Goal: Task Accomplishment & Management: Use online tool/utility

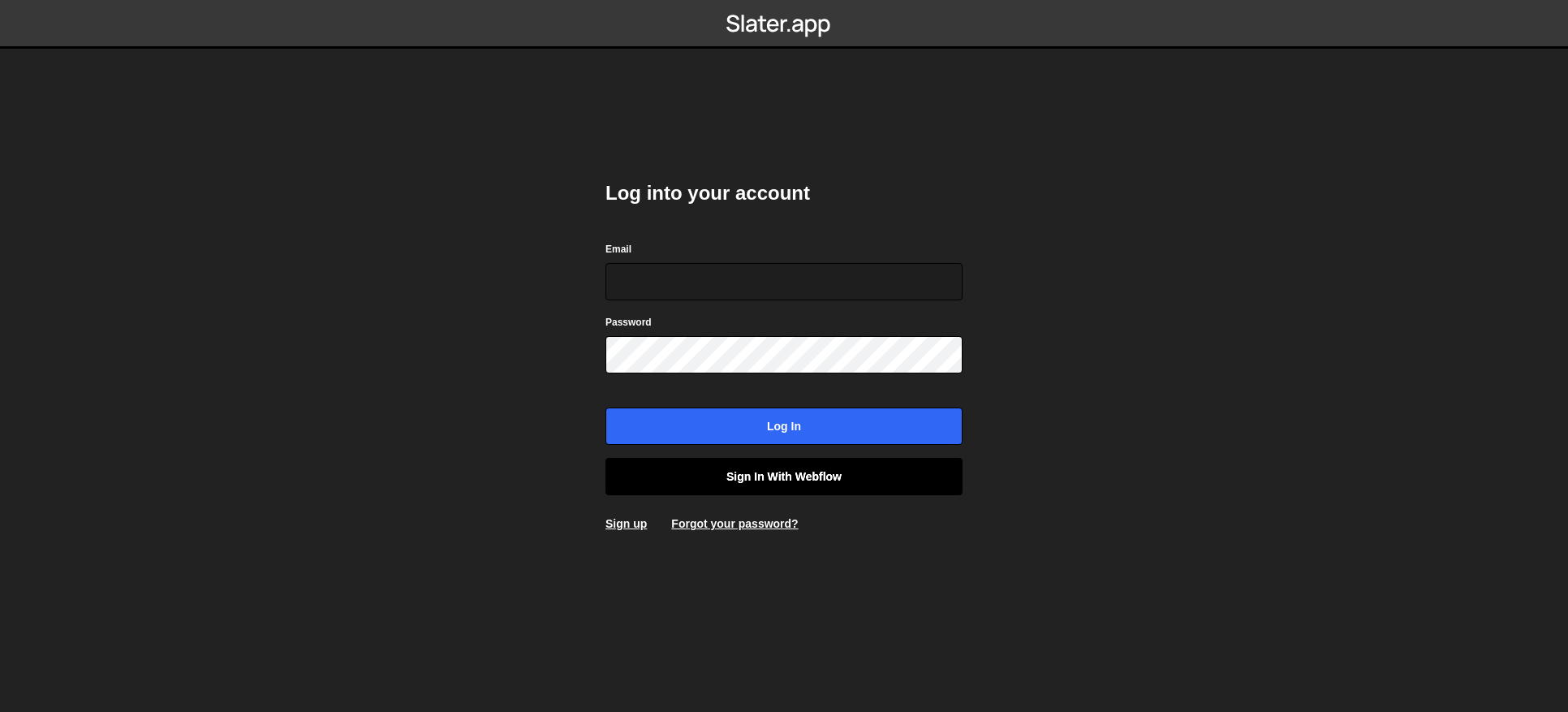
type input "contact@muratdesigns.com"
click at [718, 485] on link "Sign in with Webflow" at bounding box center [784, 476] width 357 height 38
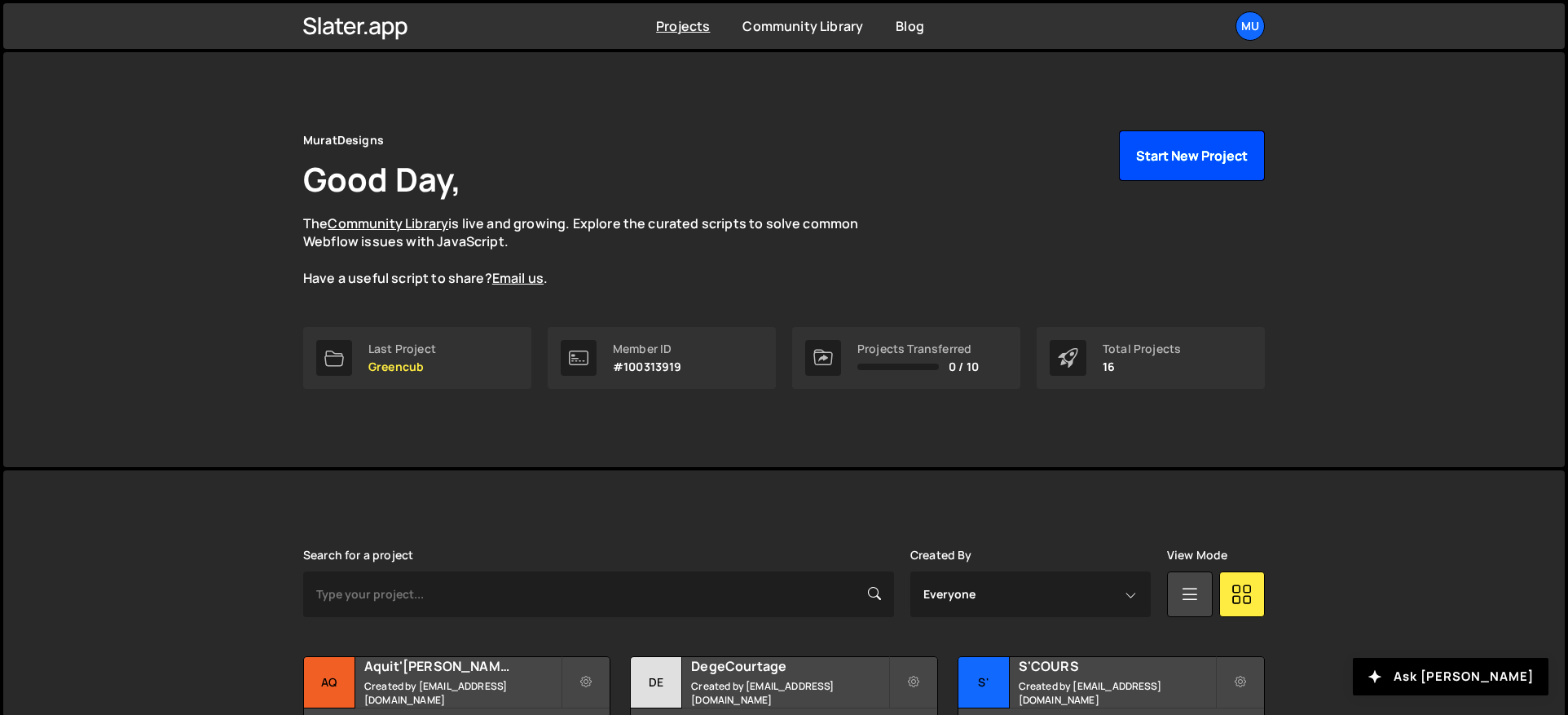
click at [1177, 167] on button "Start New Project" at bounding box center [1192, 155] width 146 height 50
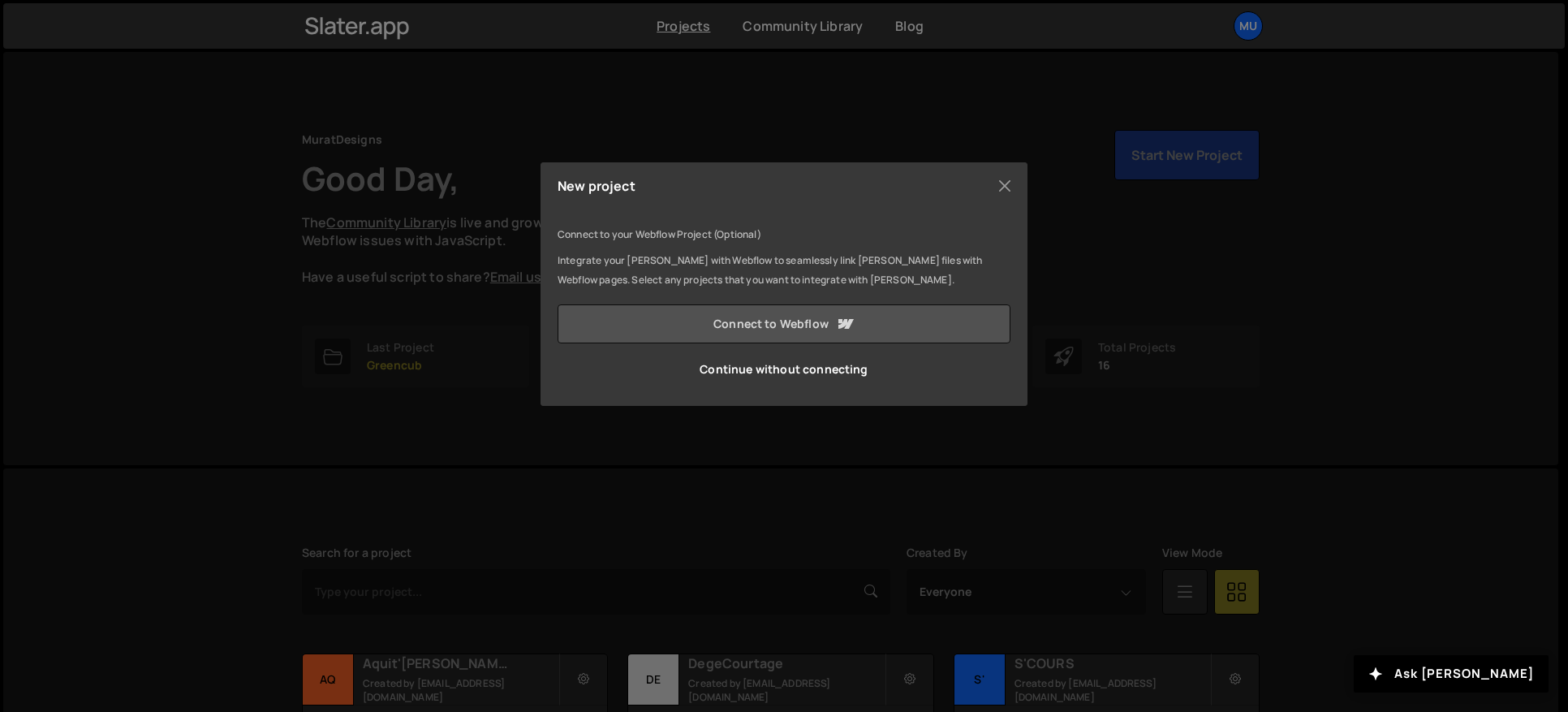
click at [755, 329] on link "Connect to Webflow" at bounding box center [784, 324] width 452 height 39
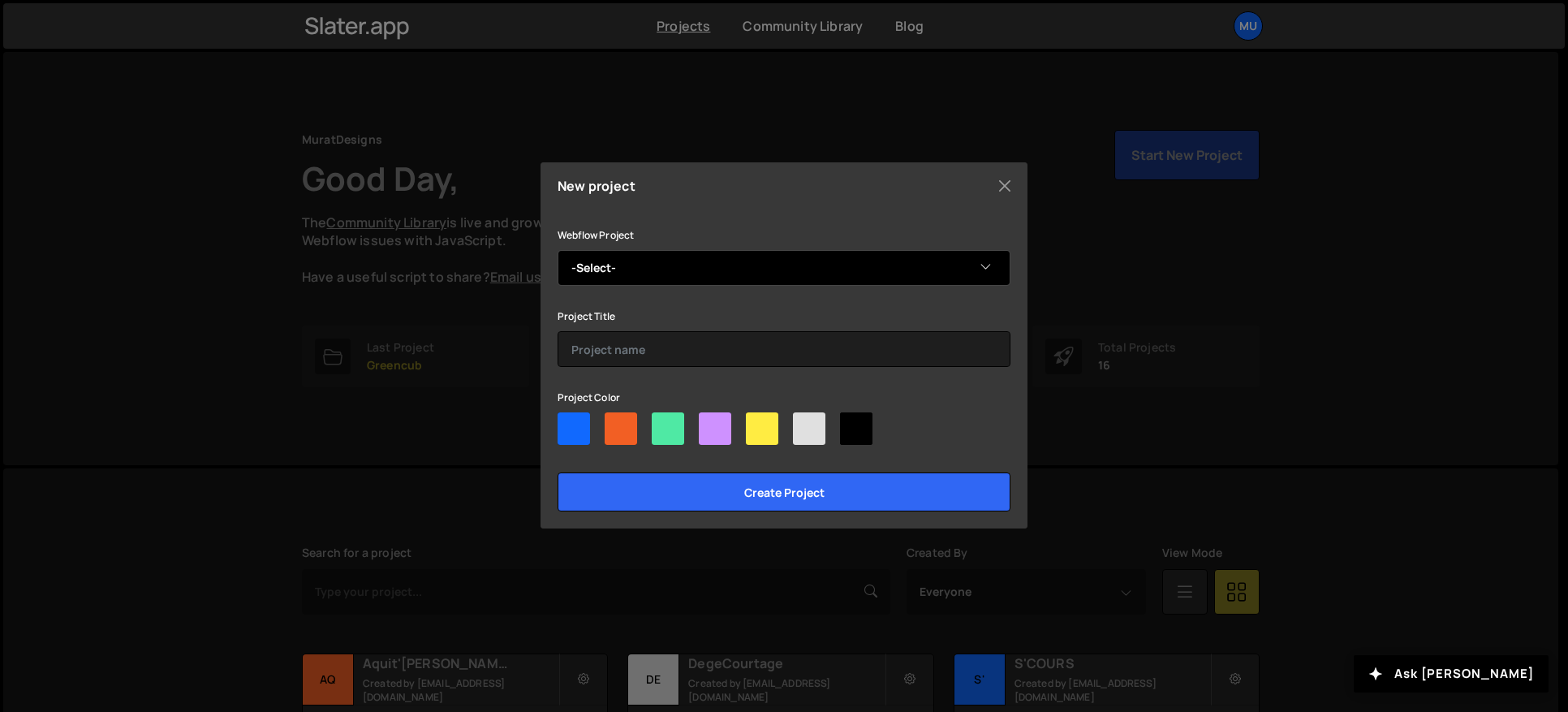
click at [697, 263] on select "-Select- Odyssée Académy 2025" at bounding box center [784, 268] width 452 height 36
select select "683d563e3fd117a1fd8d641d"
click at [558, 250] on select "-Select- Odyssée Académy 2025" at bounding box center [784, 268] width 452 height 36
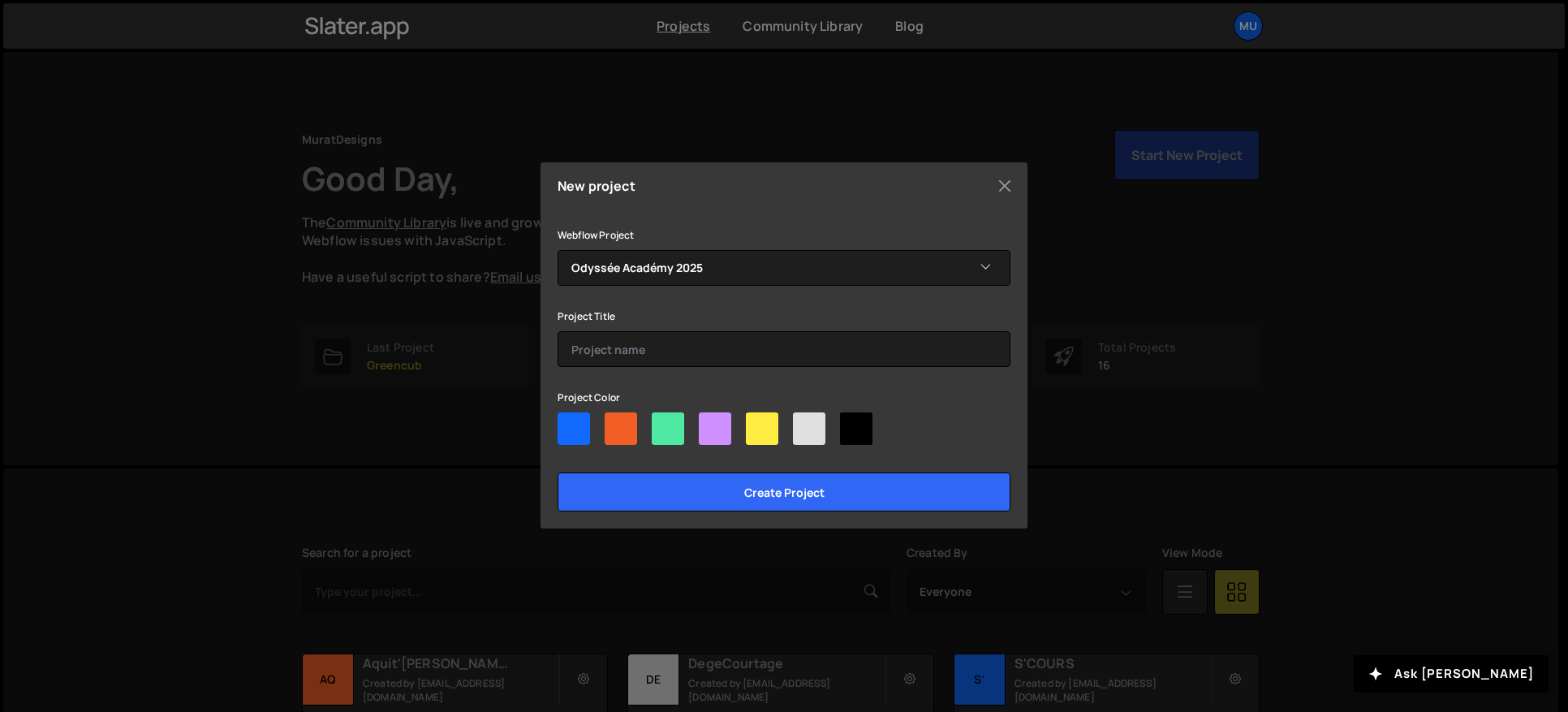
click at [612, 425] on div at bounding box center [621, 428] width 33 height 33
click at [612, 423] on input"] "radio" at bounding box center [610, 417] width 11 height 11
radio input"] "true"
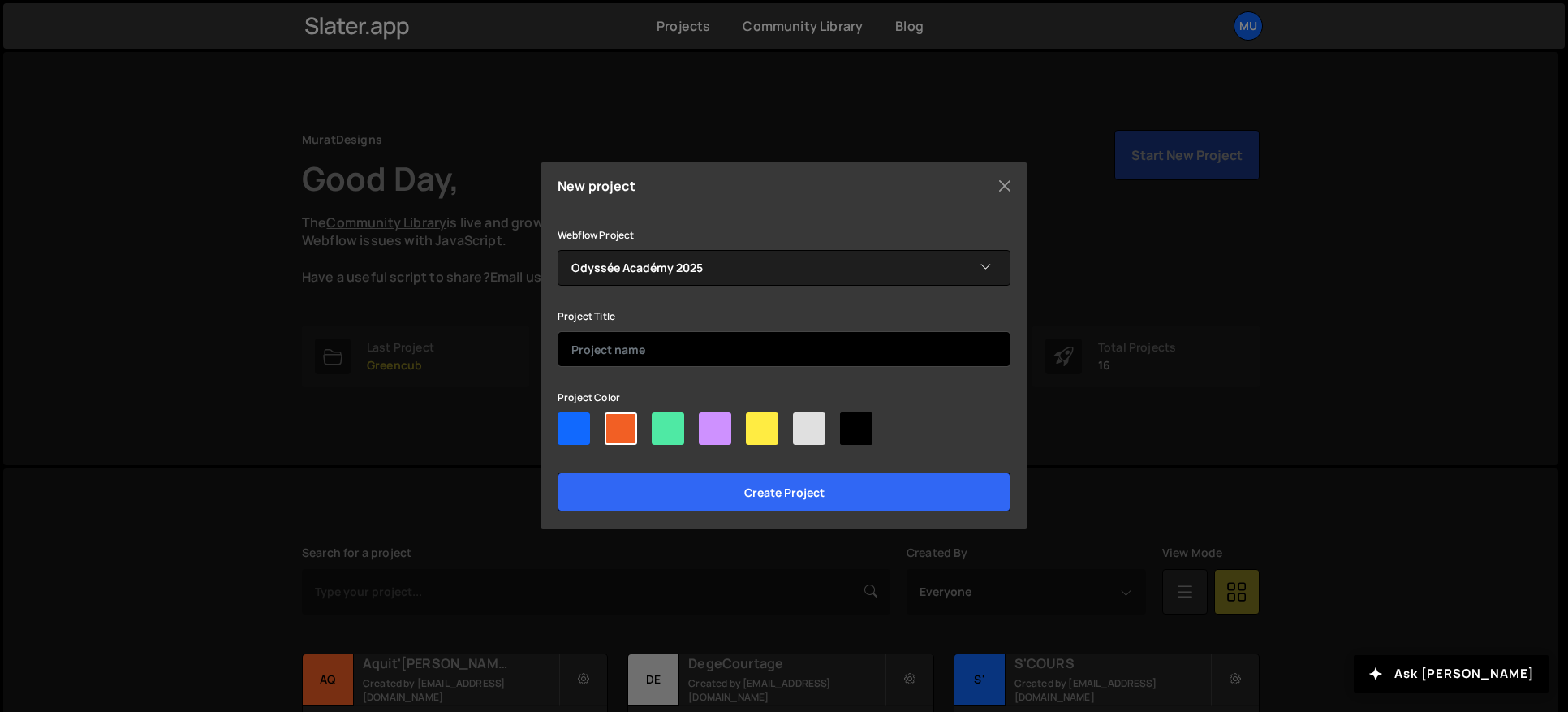
click at [615, 355] on input "text" at bounding box center [784, 349] width 452 height 36
type input "Odyssée Academy"
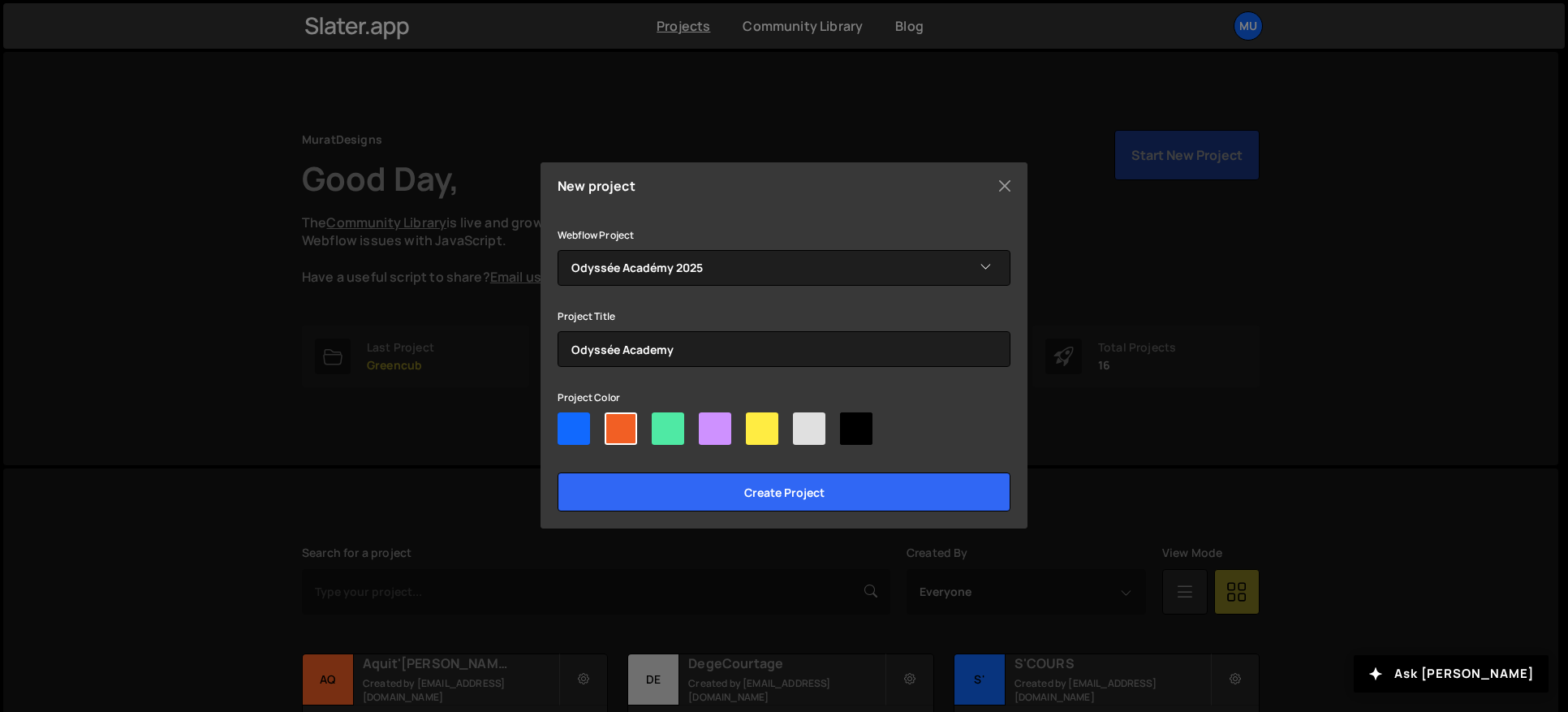
click at [667, 515] on div "New project Connect to your Webflow Project (Optional) Integrate your Slater wi…" at bounding box center [784, 346] width 487 height 366
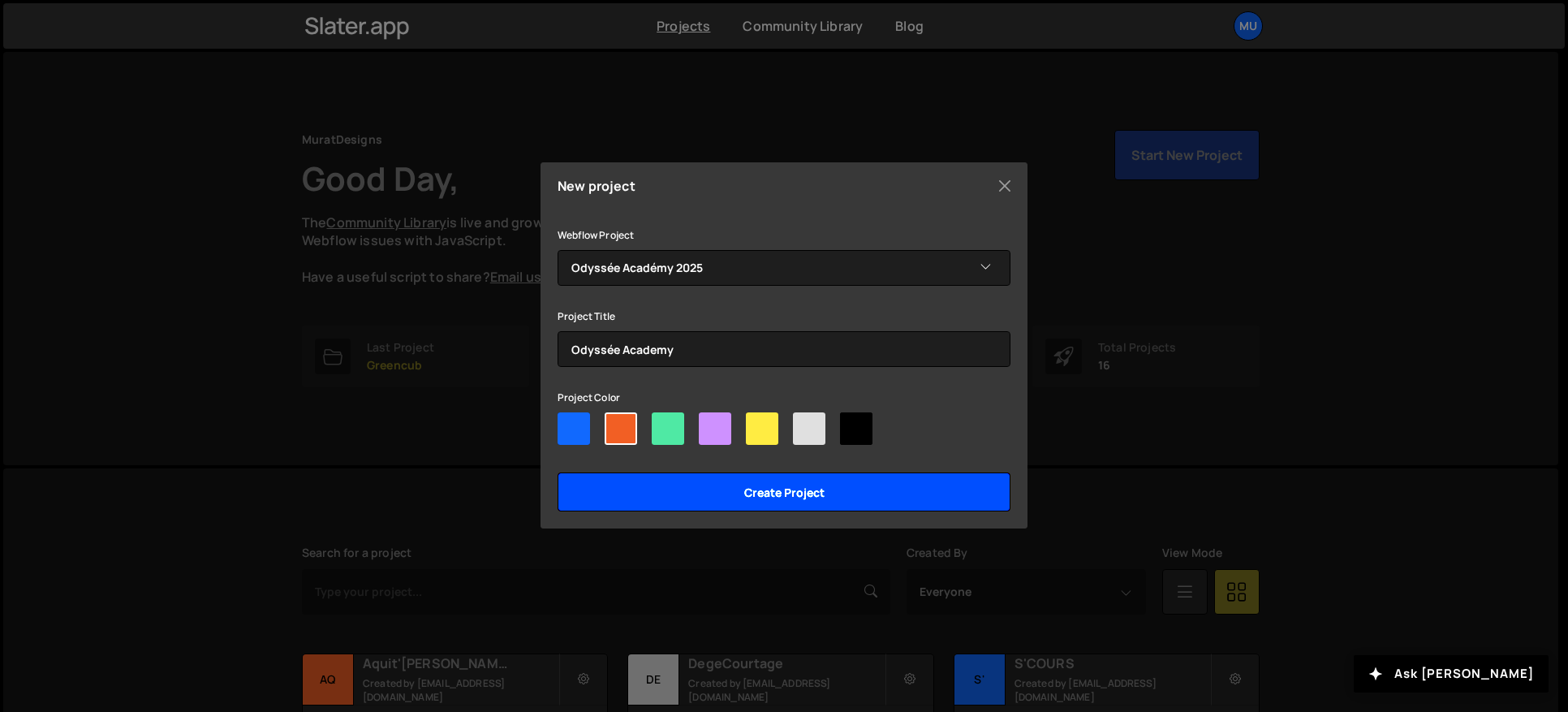
click at [670, 510] on input "Create project" at bounding box center [784, 492] width 452 height 39
click at [676, 499] on input "Create project" at bounding box center [784, 492] width 452 height 39
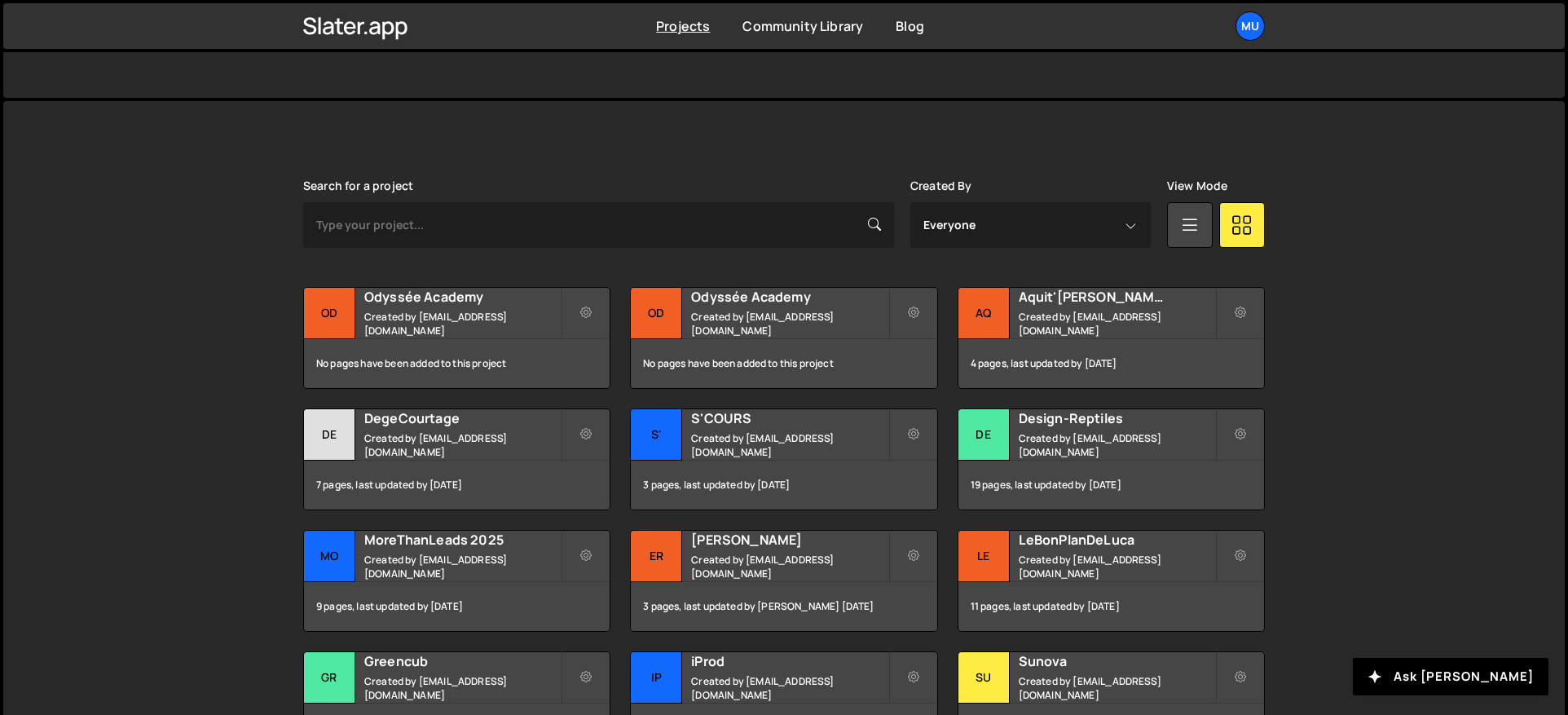
scroll to position [537, 0]
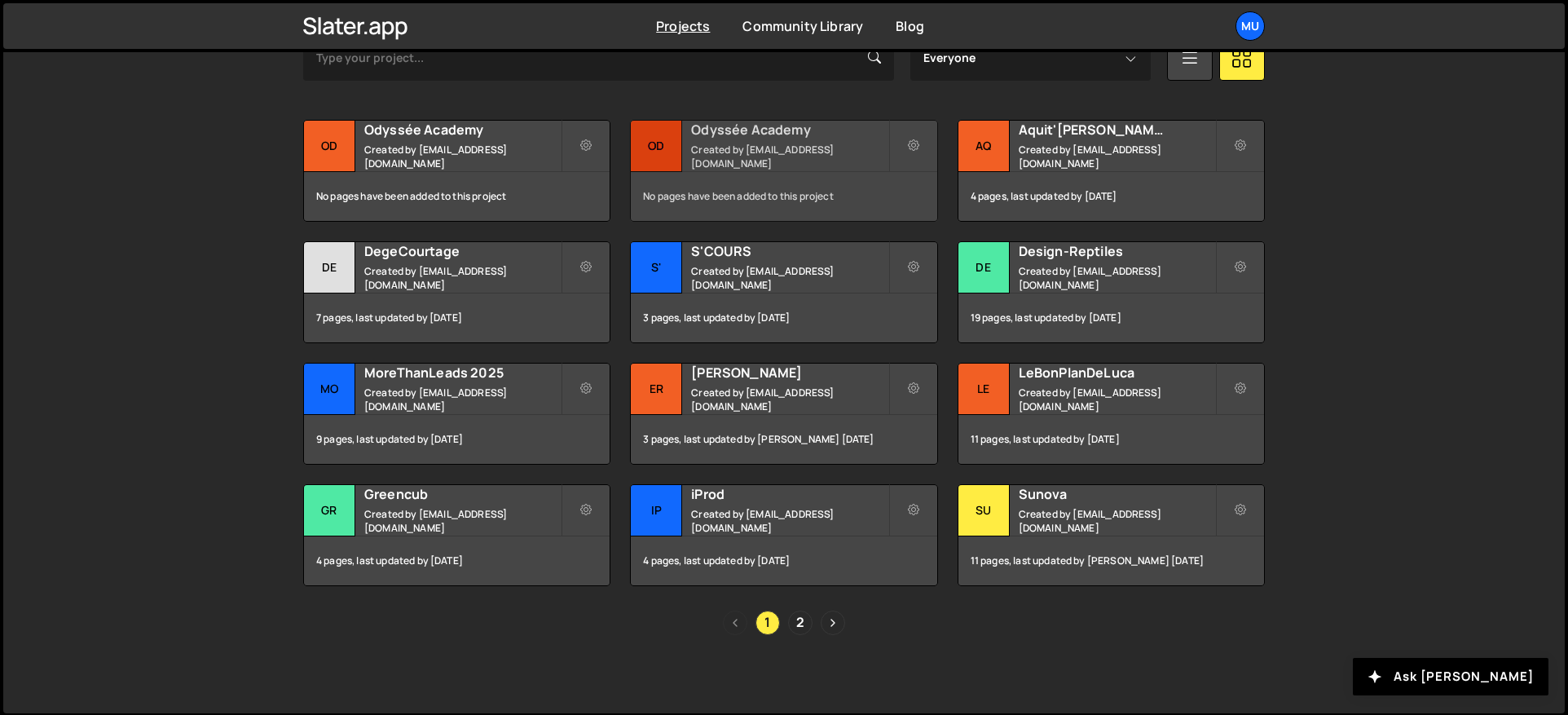
click at [709, 155] on small "Created by [EMAIL_ADDRESS][DOMAIN_NAME]" at bounding box center [789, 156] width 197 height 28
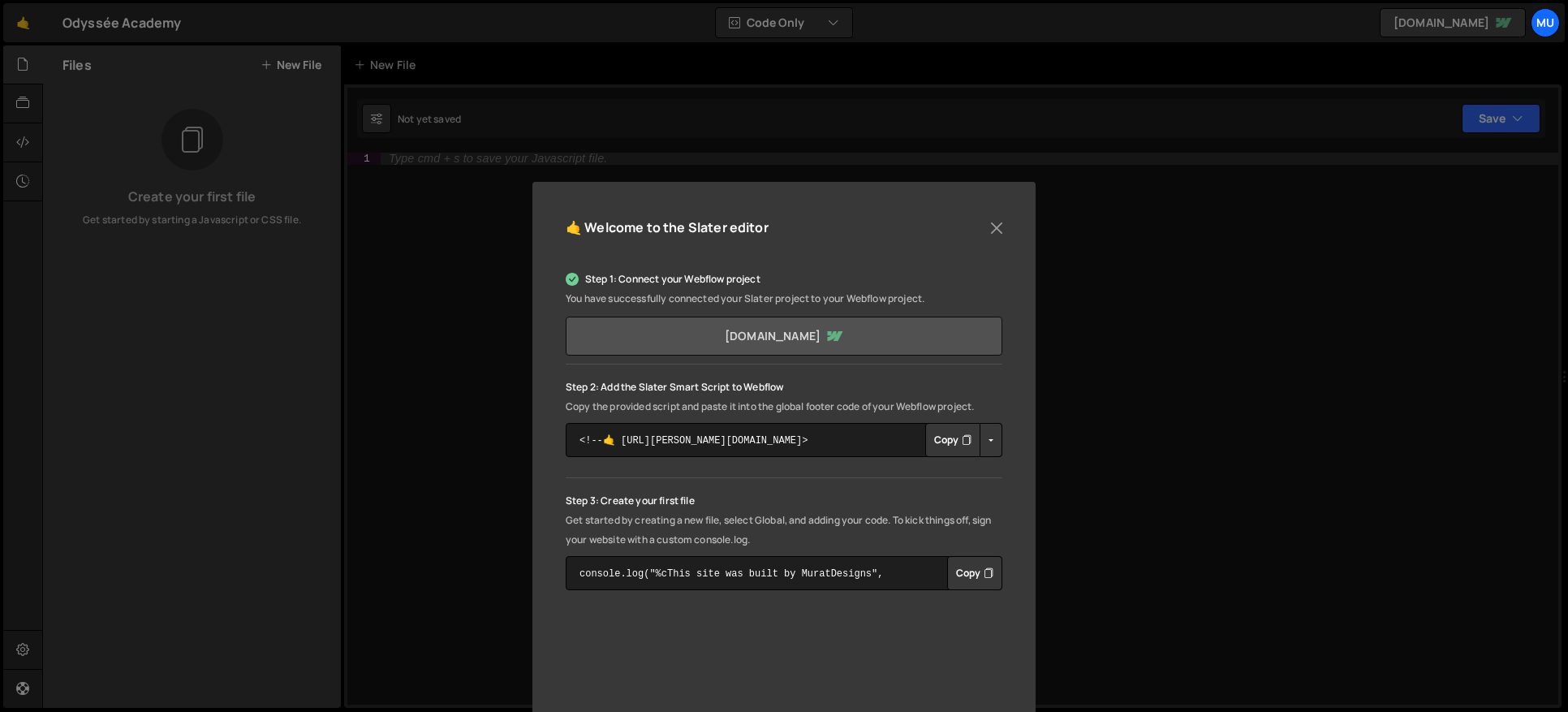
click at [868, 327] on link "[DOMAIN_NAME]" at bounding box center [784, 336] width 437 height 39
click at [947, 431] on button "Copy" at bounding box center [953, 440] width 55 height 34
click at [411, 263] on div "🤙 Welcome to the Slater editor Step 1: Connect your Webflow project You have su…" at bounding box center [784, 356] width 1568 height 712
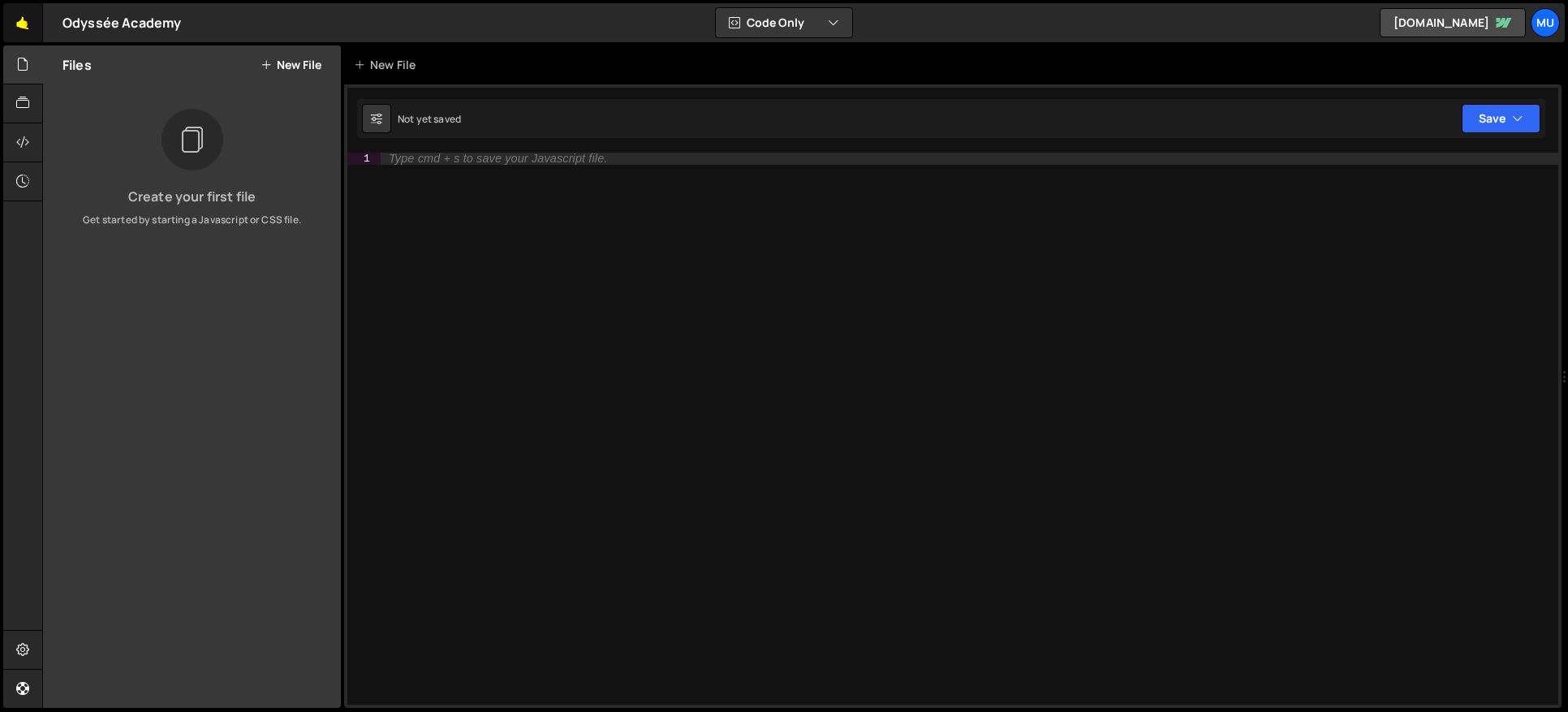
click at [9, 23] on link "🤙" at bounding box center [23, 23] width 40 height 39
click at [315, 139] on div "Create your first file Get started by starting a Javascript or CSS file." at bounding box center [192, 168] width 298 height 119
click at [309, 64] on button "New File" at bounding box center [291, 65] width 61 height 13
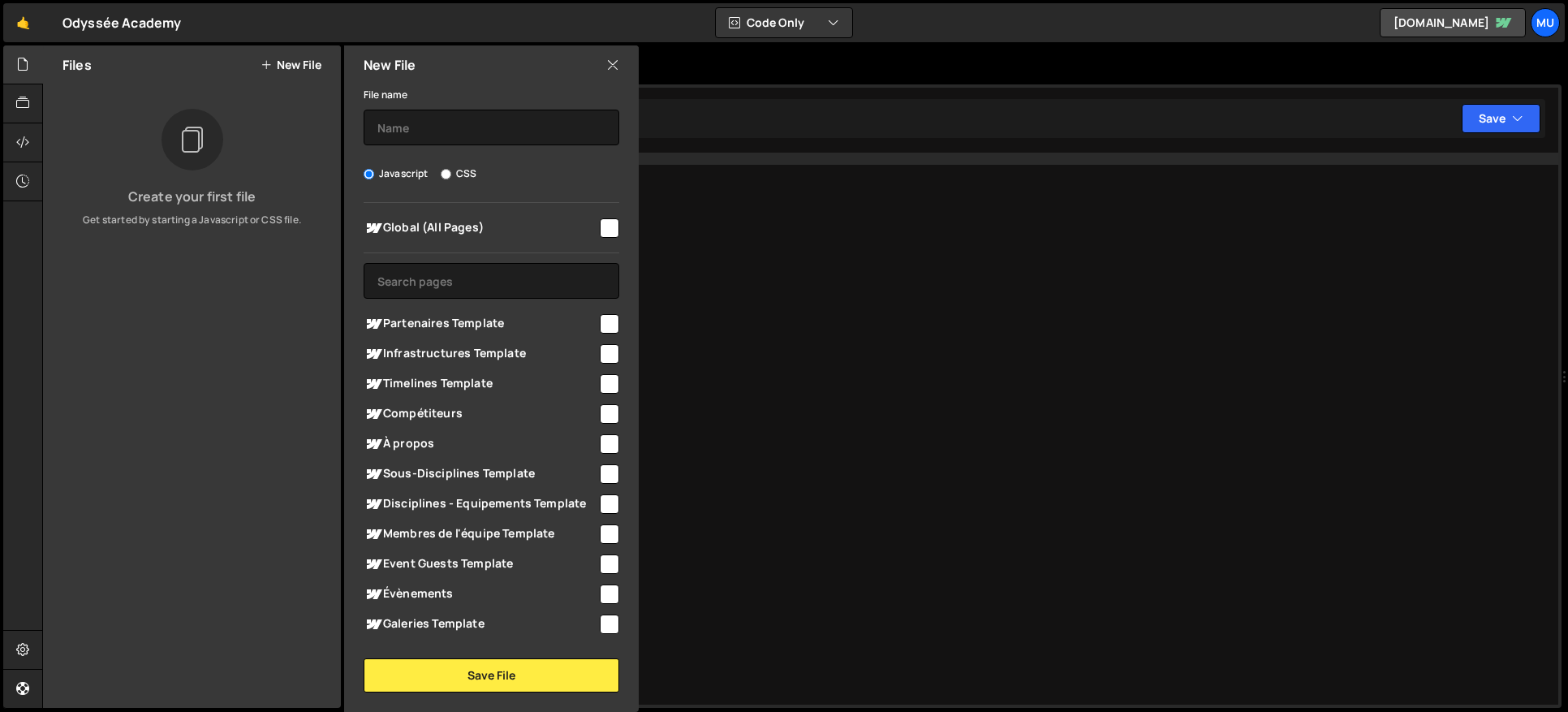
click at [514, 228] on span "Global (All Pages)" at bounding box center [480, 228] width 233 height 19
checkbox input "true"
click at [463, 121] on input "text" at bounding box center [492, 127] width 256 height 36
type input "Smooth Scroll"
click at [496, 677] on button "Save File" at bounding box center [492, 675] width 256 height 34
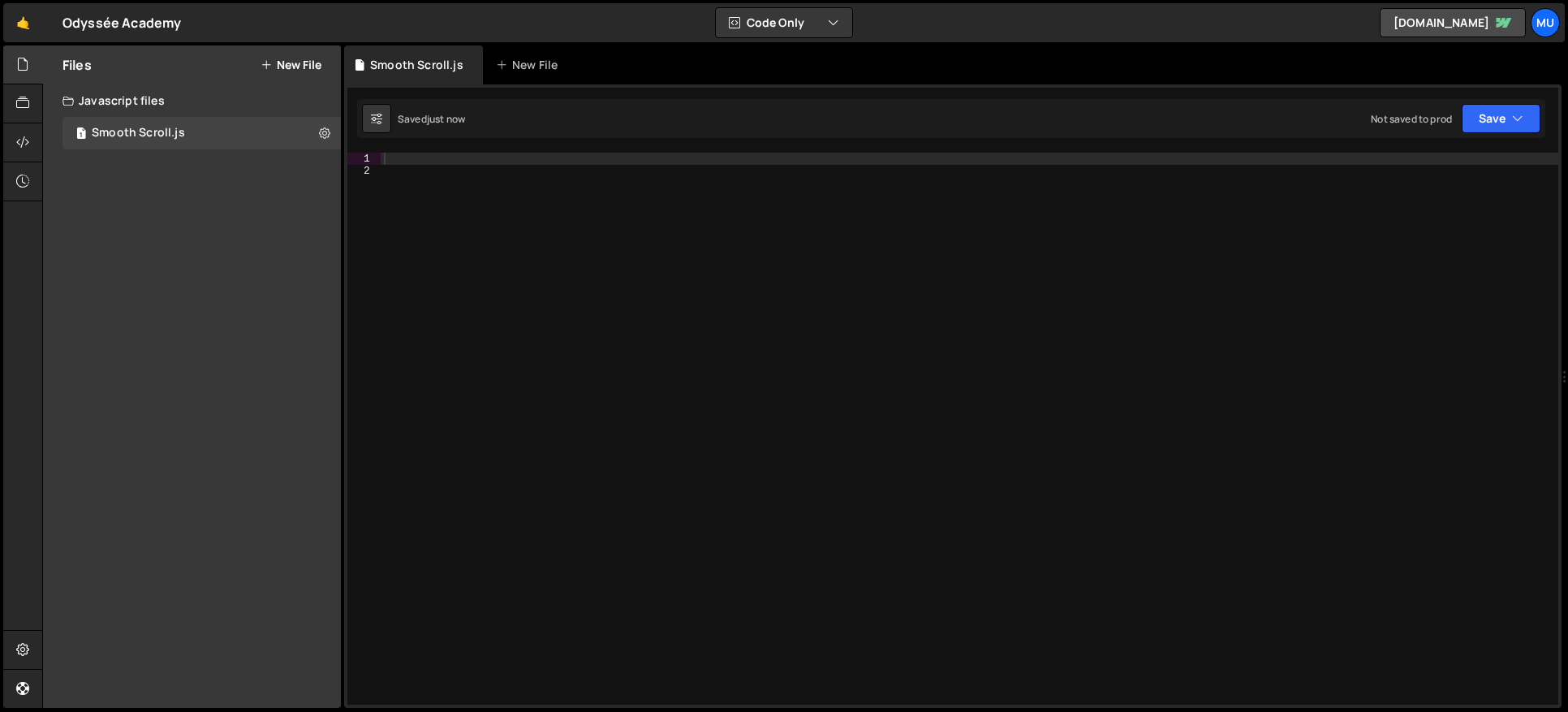
click at [289, 65] on button "New File" at bounding box center [291, 65] width 61 height 13
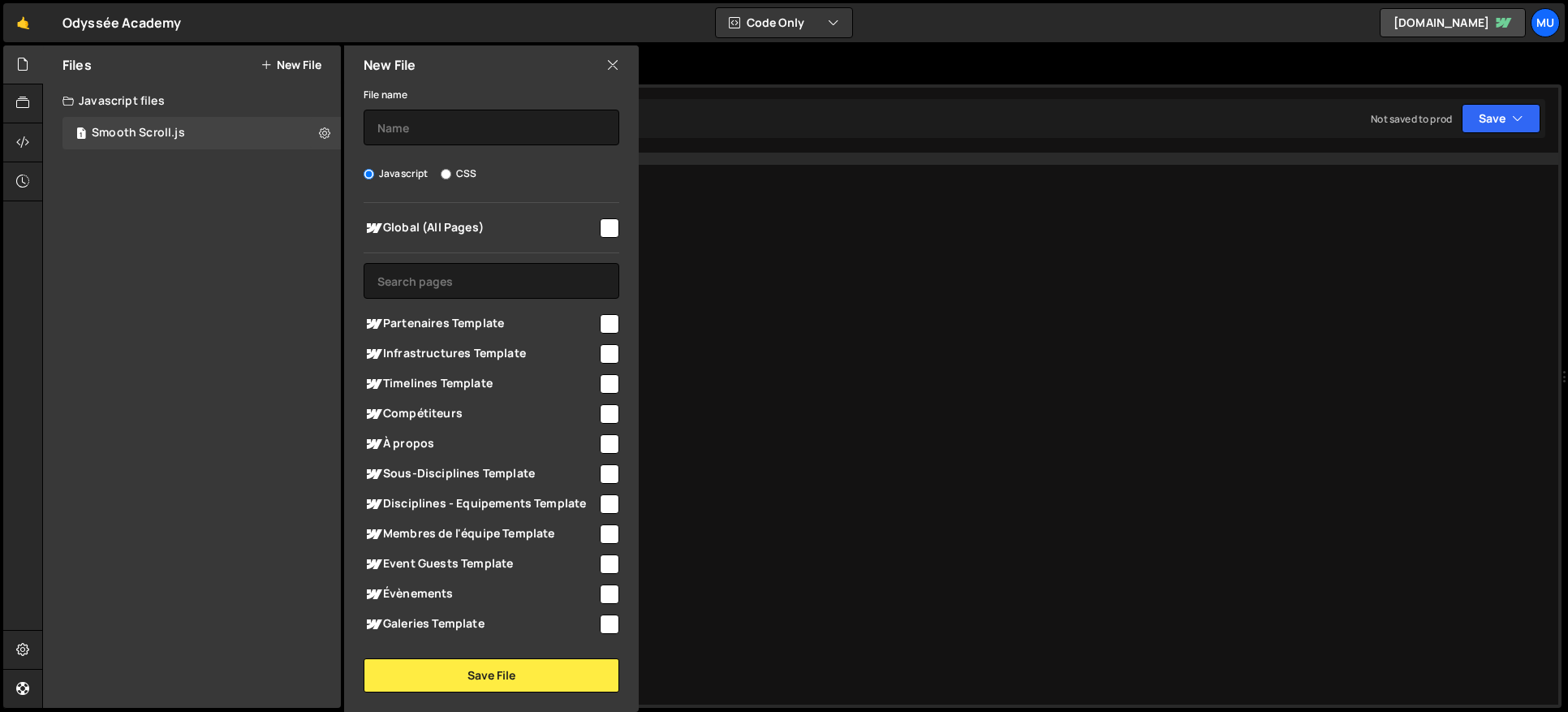
click at [451, 225] on span "Global (All Pages)" at bounding box center [480, 228] width 233 height 19
checkbox input "true"
click at [447, 105] on div "File name" at bounding box center [492, 115] width 256 height 61
drag, startPoint x: 449, startPoint y: 122, endPoint x: 450, endPoint y: 131, distance: 9.1
click at [449, 123] on input "text" at bounding box center [492, 127] width 256 height 36
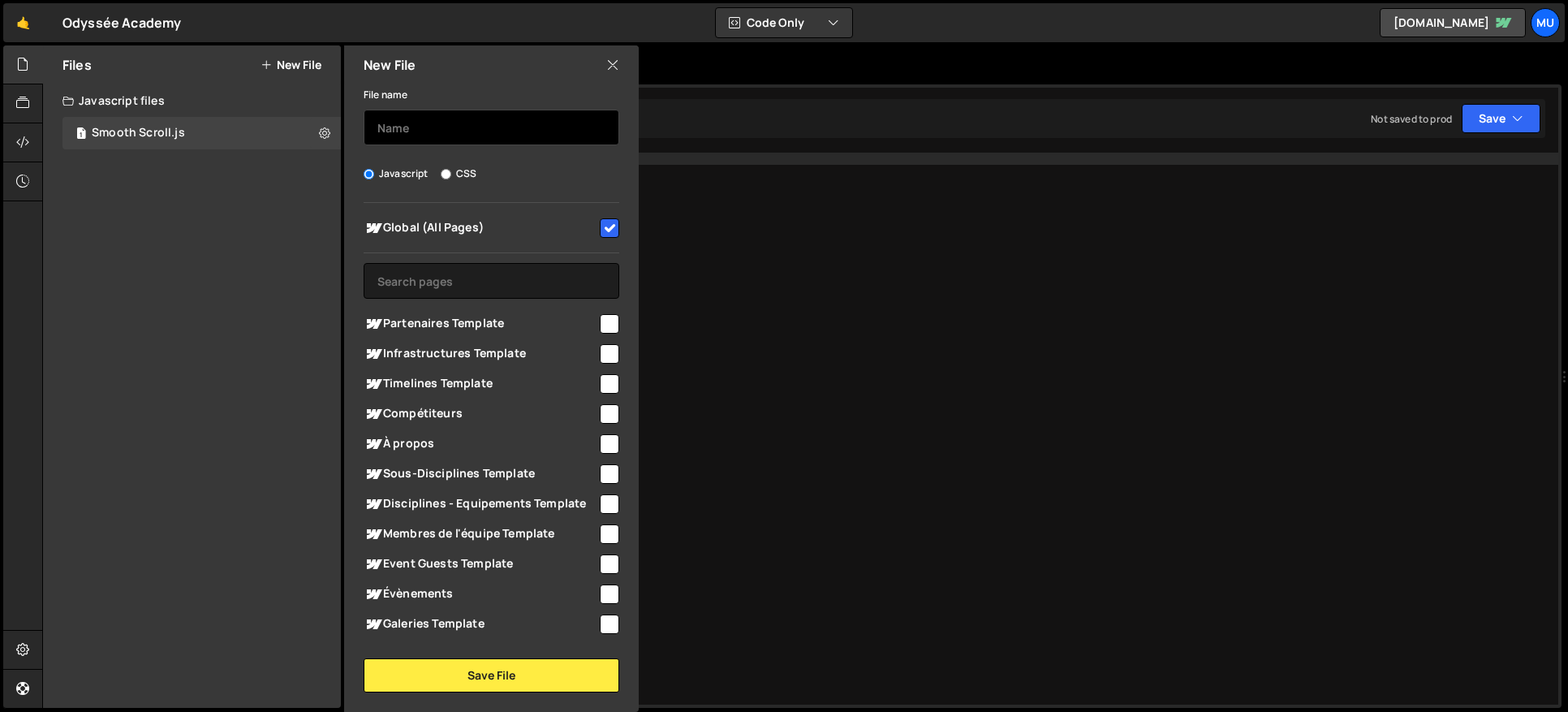
type input "Splide"
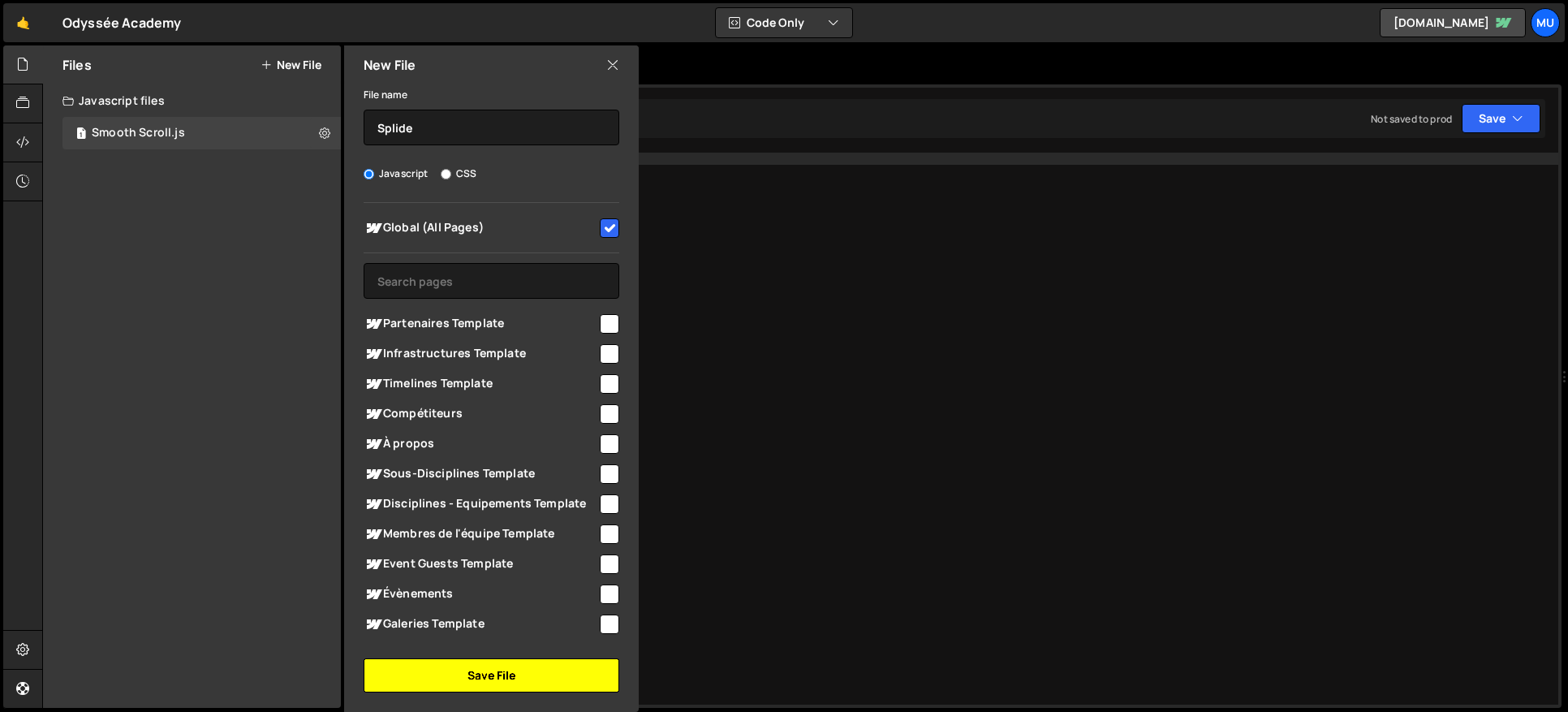
click at [452, 673] on button "Save File" at bounding box center [492, 675] width 256 height 34
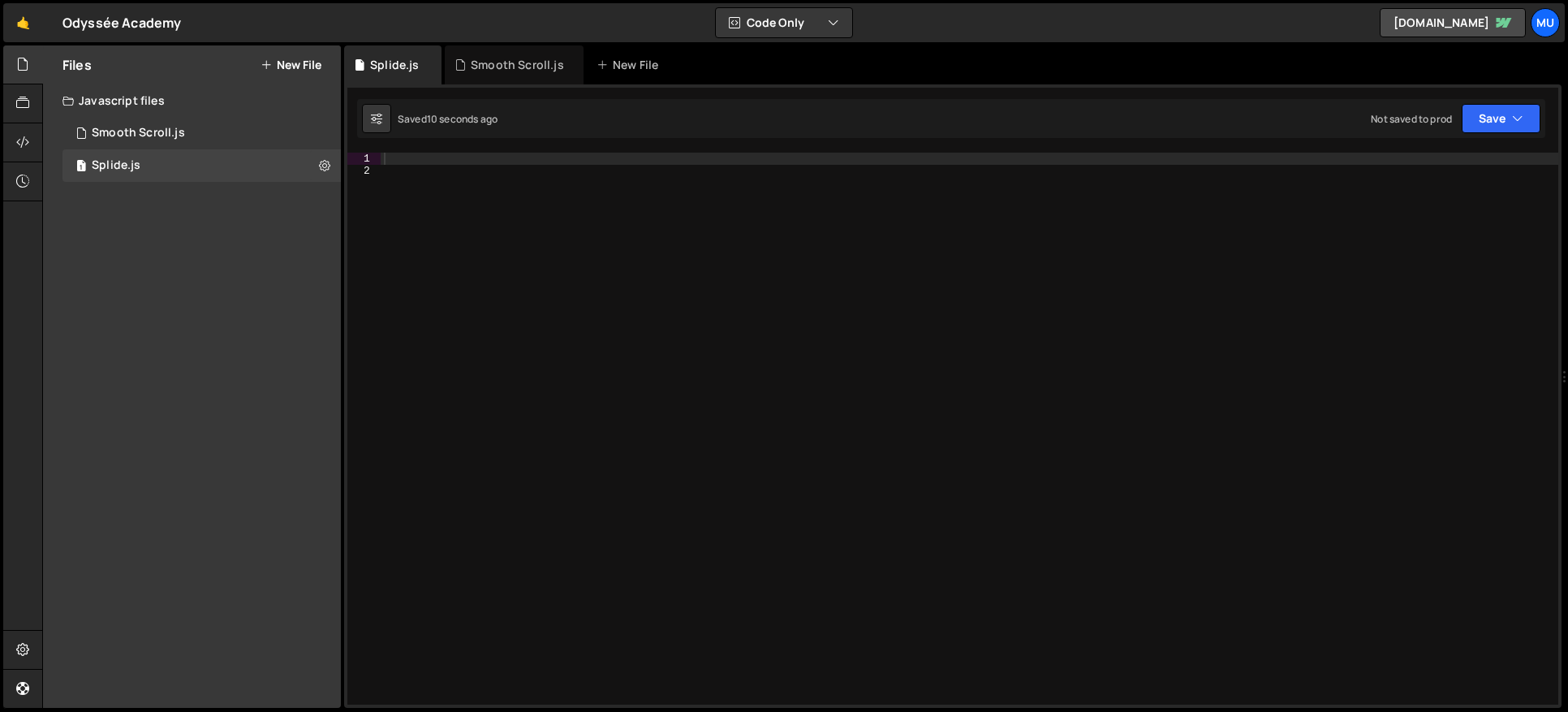
click at [153, 184] on div "Files New File Create your first file Get started by starting a Javascript or C…" at bounding box center [192, 376] width 298 height 663
click at [556, 190] on div at bounding box center [969, 440] width 1177 height 576
click at [515, 160] on div at bounding box center [969, 440] width 1177 height 576
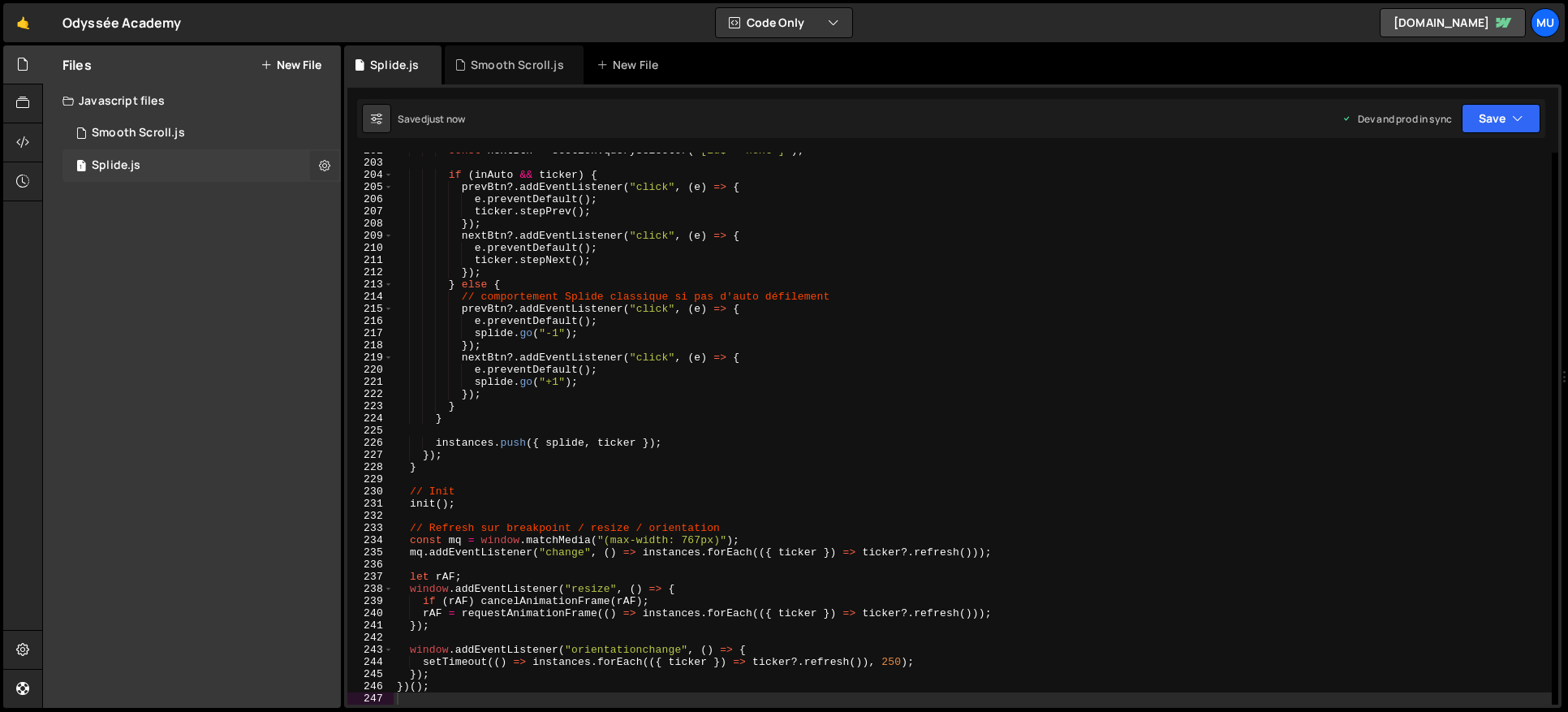
click at [324, 164] on icon at bounding box center [324, 165] width 12 height 15
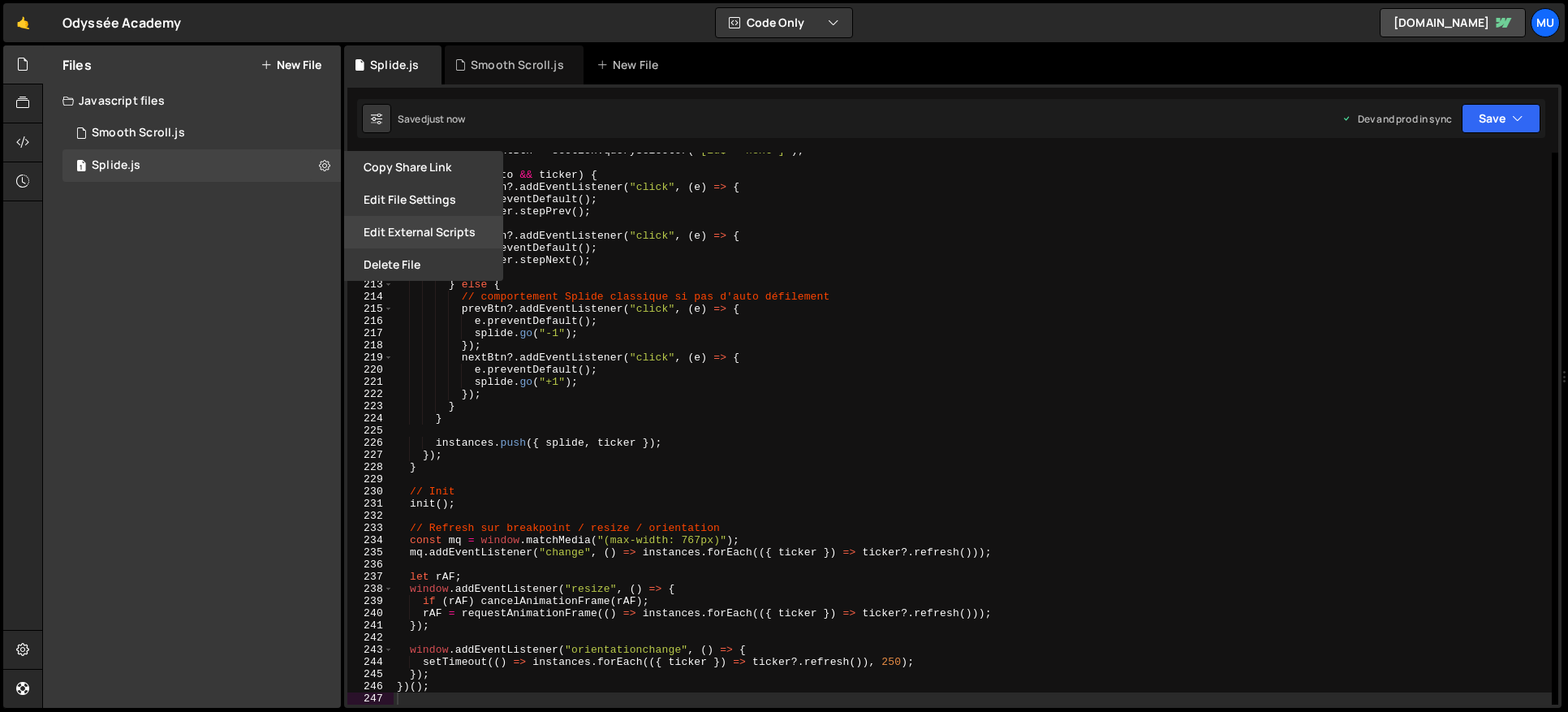
click at [413, 229] on button "Edit External Scripts" at bounding box center [423, 232] width 159 height 33
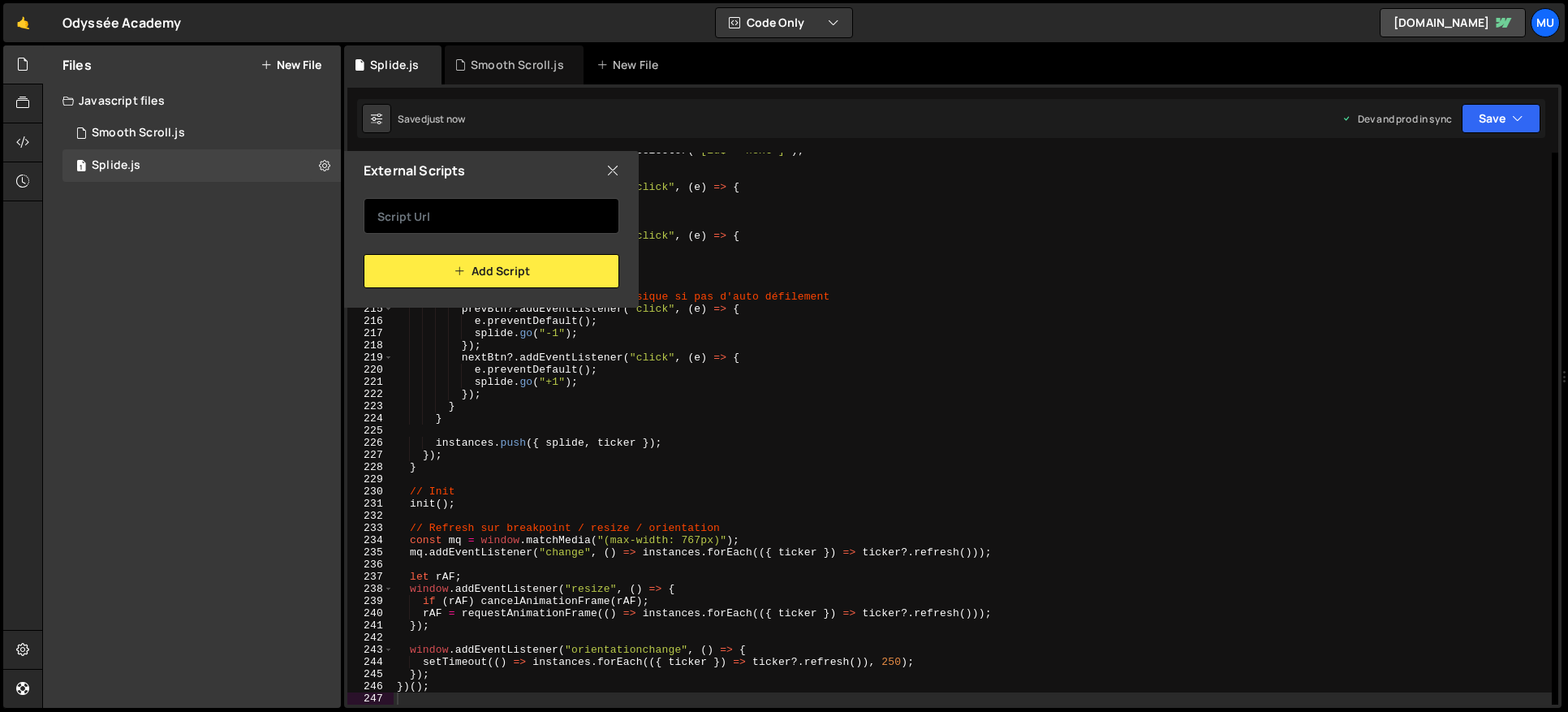
click at [473, 217] on input "text" at bounding box center [492, 216] width 256 height 36
paste input "https://cdn.jsdelivr.net/npm/@splidejs/splide@latest/dist/js/splide.min.js"
type input "https://cdn.jsdelivr.net/npm/@splidejs/splide@latest/dist/js/splide.min.js"
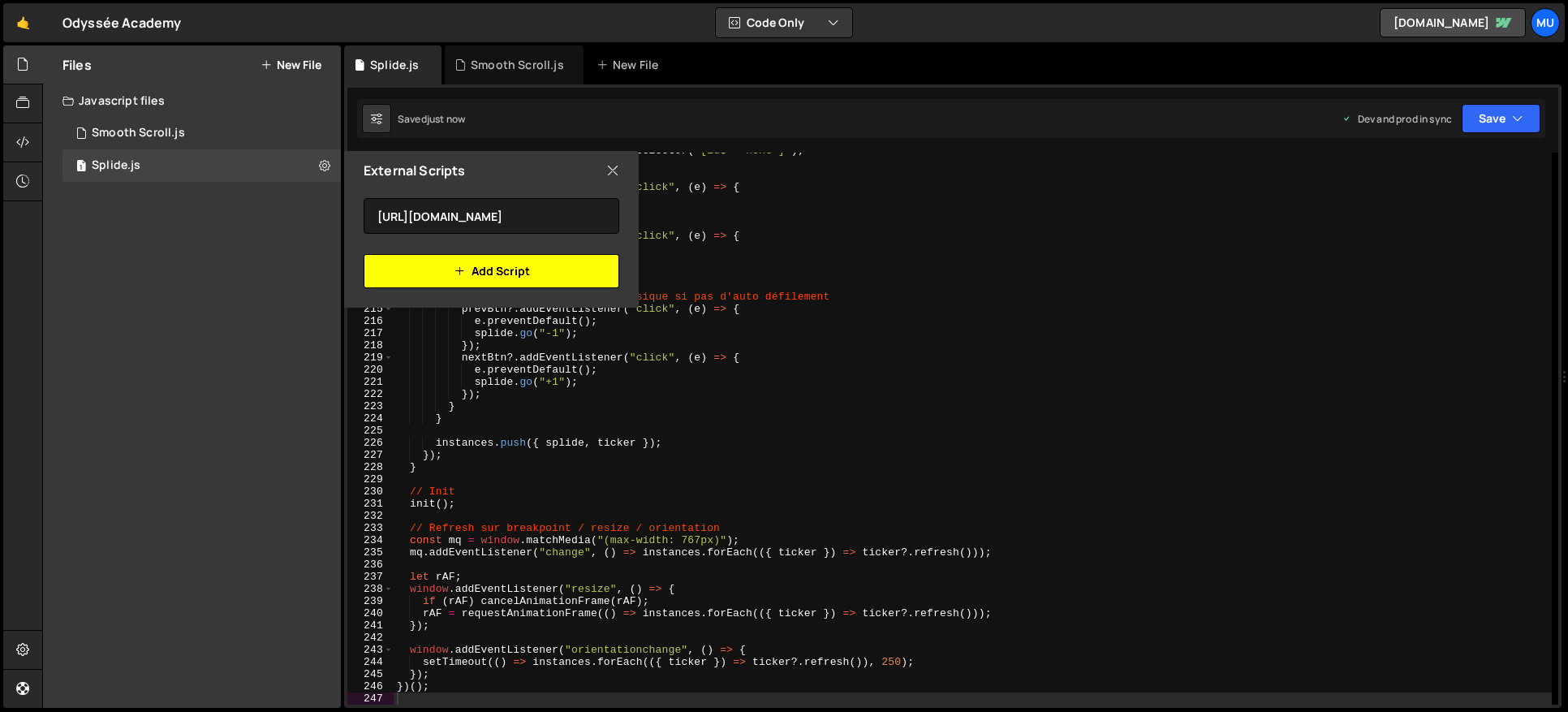
click at [427, 278] on button "Add Script" at bounding box center [492, 271] width 256 height 34
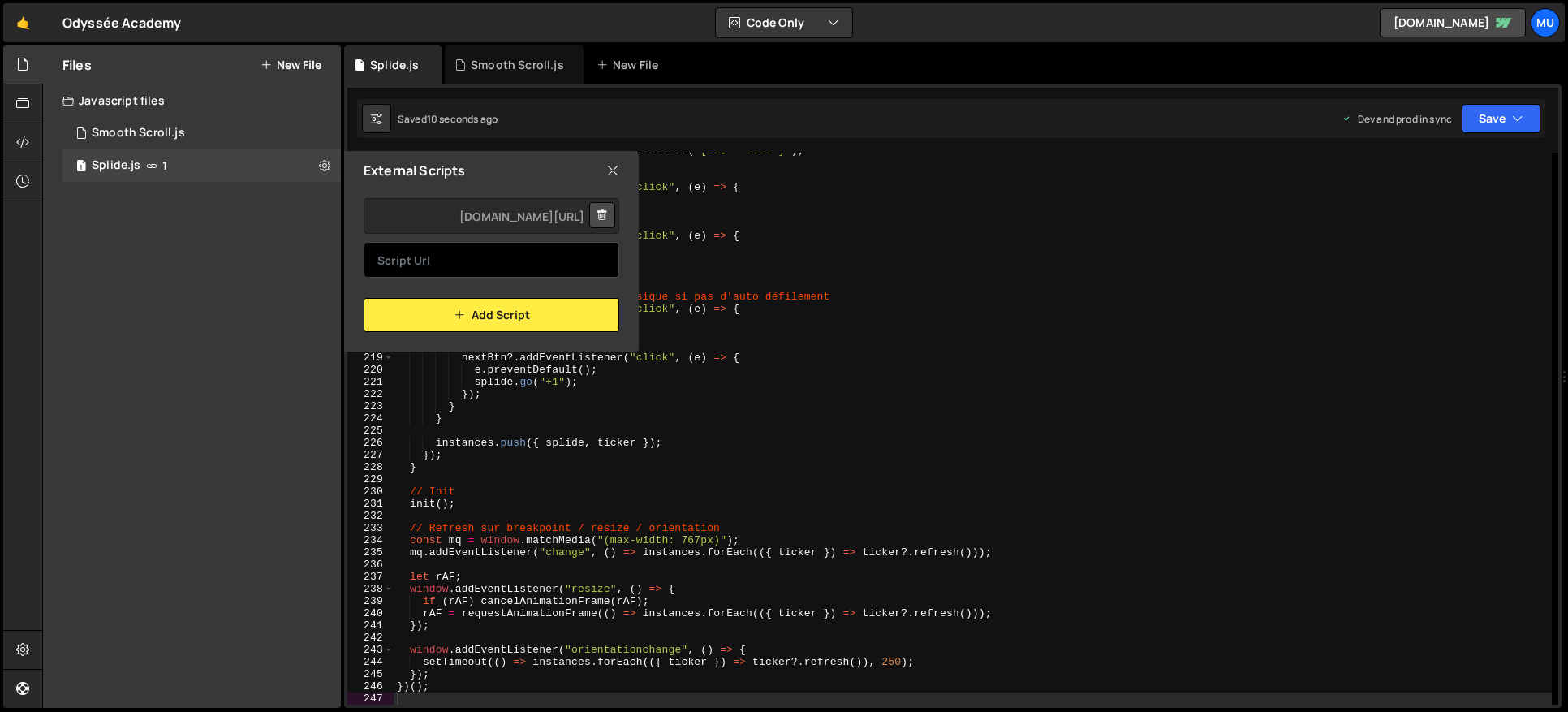
click at [469, 264] on input "text" at bounding box center [492, 259] width 256 height 36
paste input "https://cdn.jsdelivr.net/npm/@splidejs/splide-extension-auto-scroll@latest/dist…"
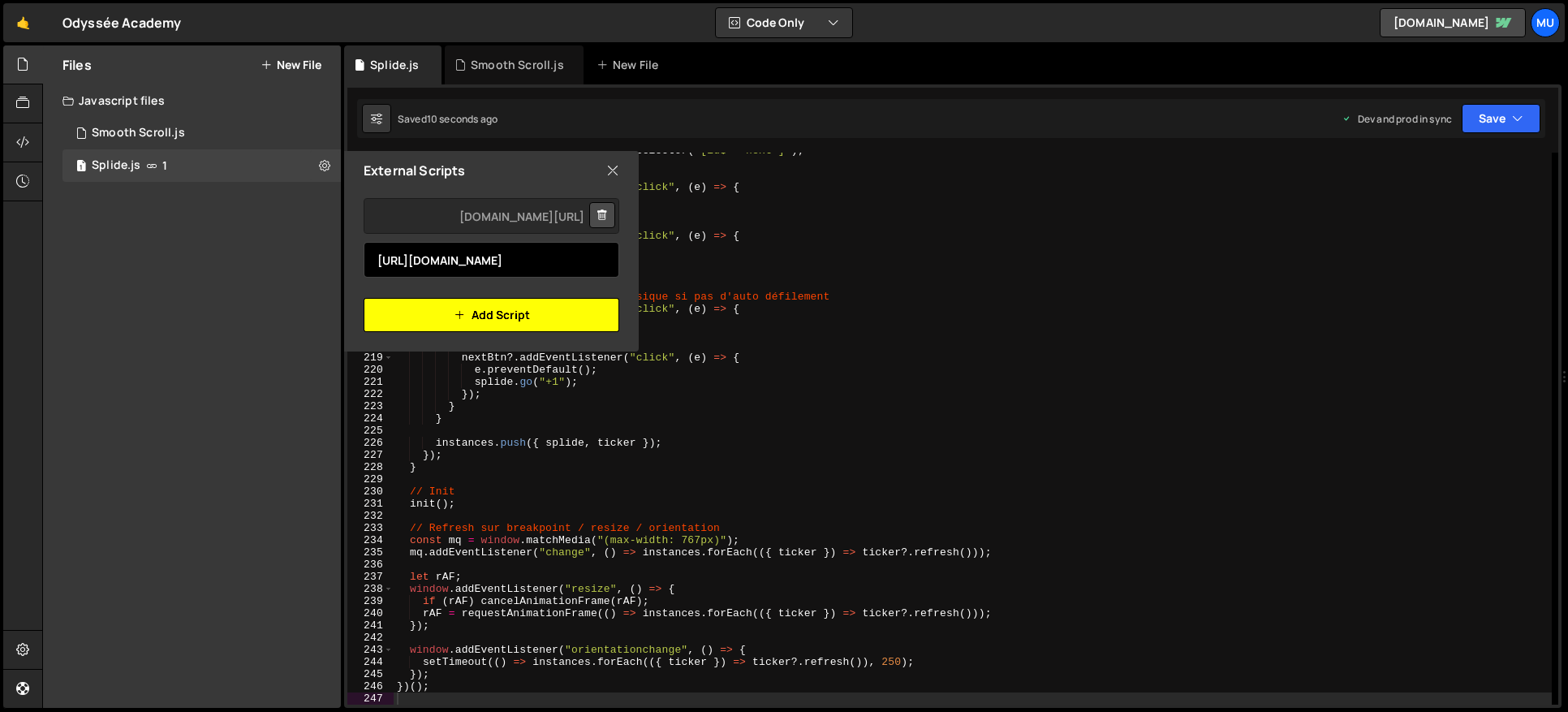
scroll to position [0, 429]
type input "https://cdn.jsdelivr.net/npm/@splidejs/splide-extension-auto-scroll@latest/dist…"
click at [405, 315] on button "Add Script" at bounding box center [492, 315] width 256 height 34
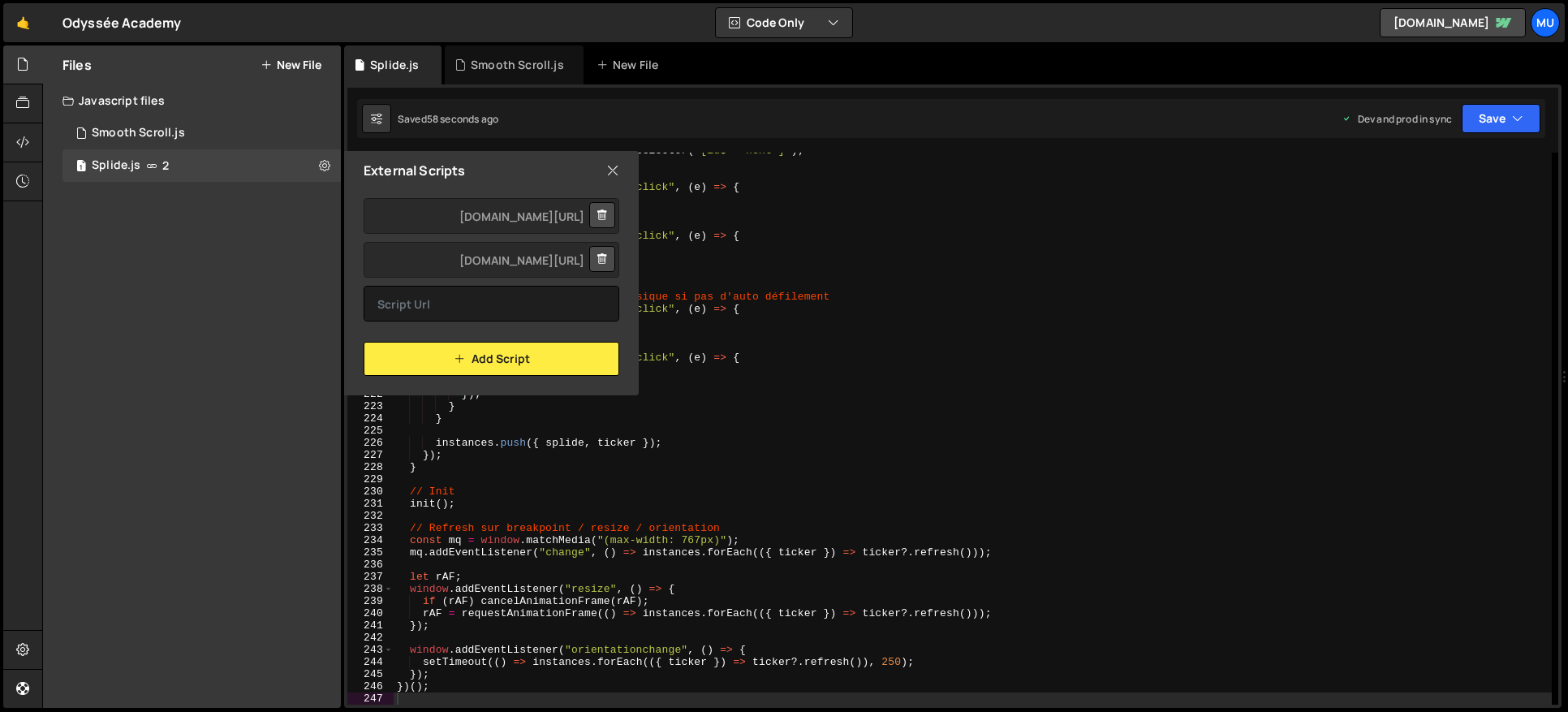
drag, startPoint x: 222, startPoint y: 280, endPoint x: 214, endPoint y: 264, distance: 17.9
click at [222, 279] on div "Files New File Create your first file Get started by starting a Javascript or C…" at bounding box center [192, 376] width 298 height 663
click at [169, 112] on div "Javascript files" at bounding box center [192, 100] width 298 height 33
click at [172, 98] on div "Javascript files" at bounding box center [192, 100] width 298 height 33
click at [161, 136] on div "Smooth Scroll.js" at bounding box center [139, 132] width 94 height 14
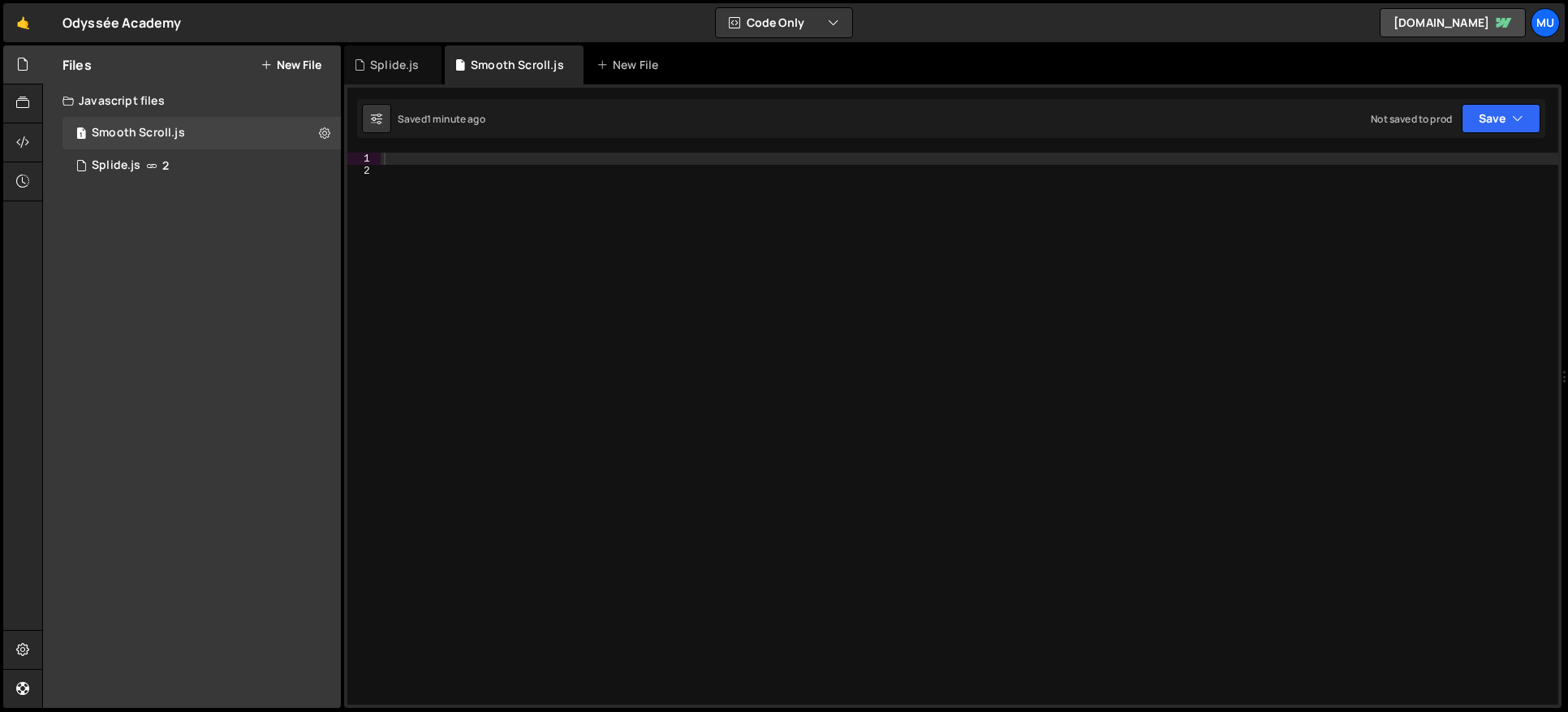
click at [437, 161] on div at bounding box center [969, 440] width 1177 height 576
click at [434, 151] on div "1 Type cmd + s to save your Javascript file. הההההההההההההההההההההההההההההההההה…" at bounding box center [953, 396] width 1218 height 623
click at [440, 163] on div at bounding box center [969, 440] width 1177 height 576
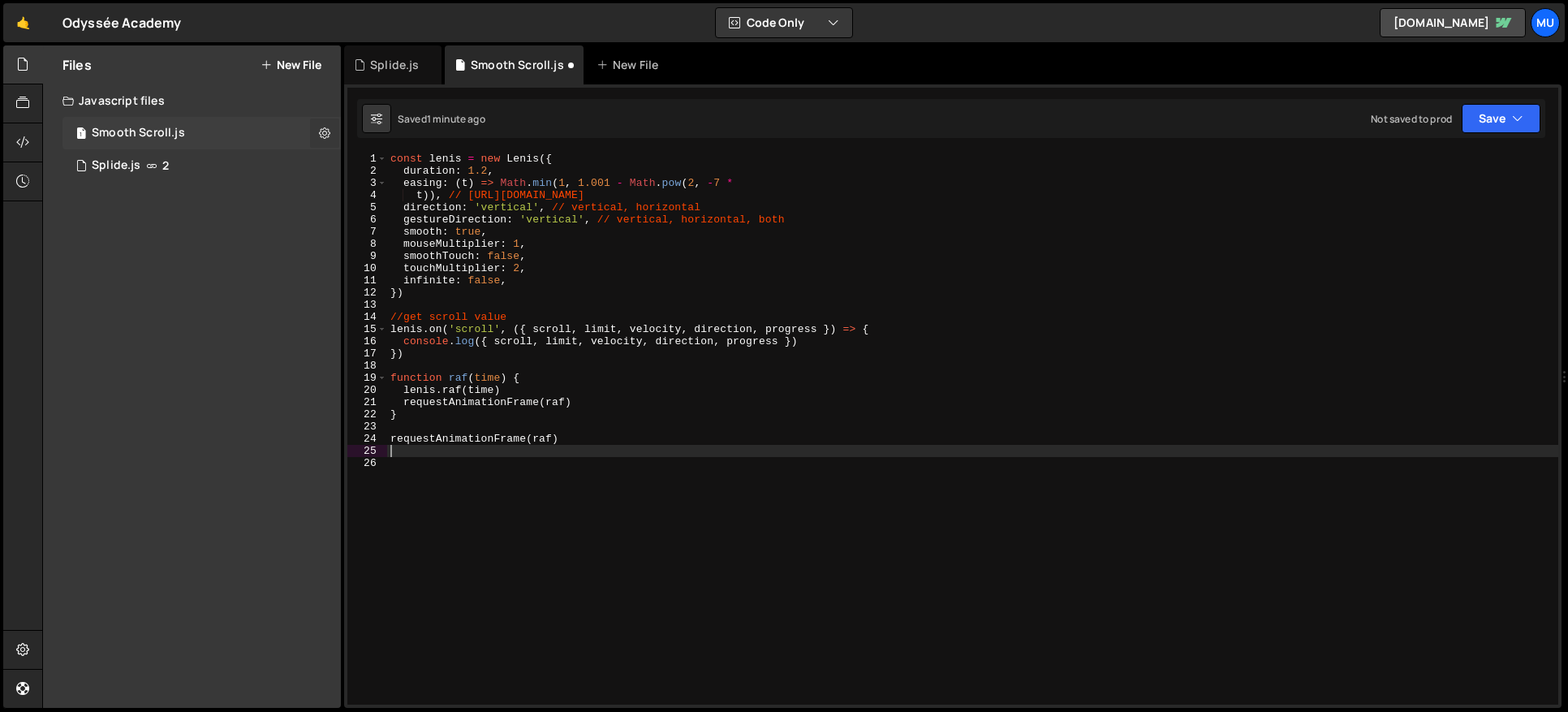
click at [319, 126] on icon at bounding box center [324, 132] width 12 height 15
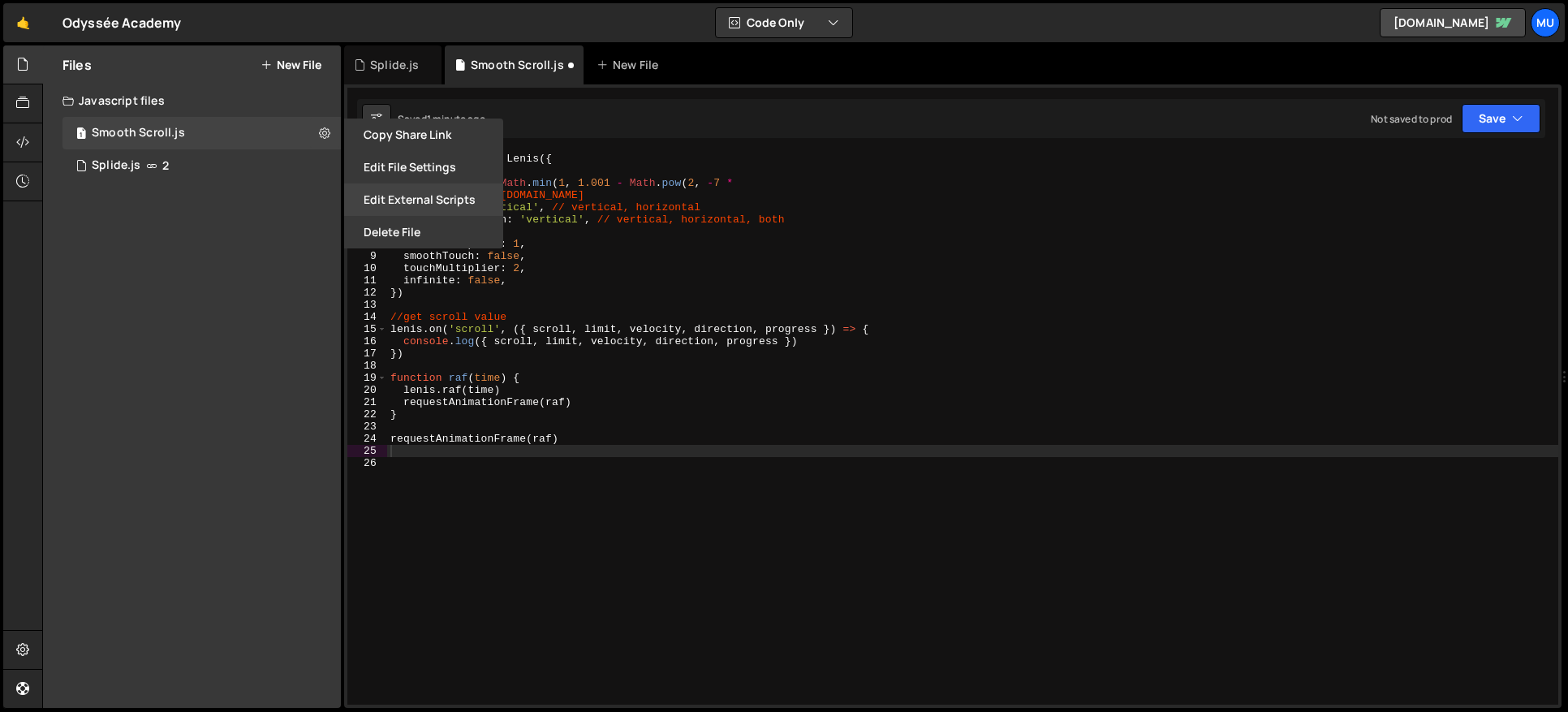
click at [389, 193] on button "Edit External Scripts" at bounding box center [423, 199] width 159 height 33
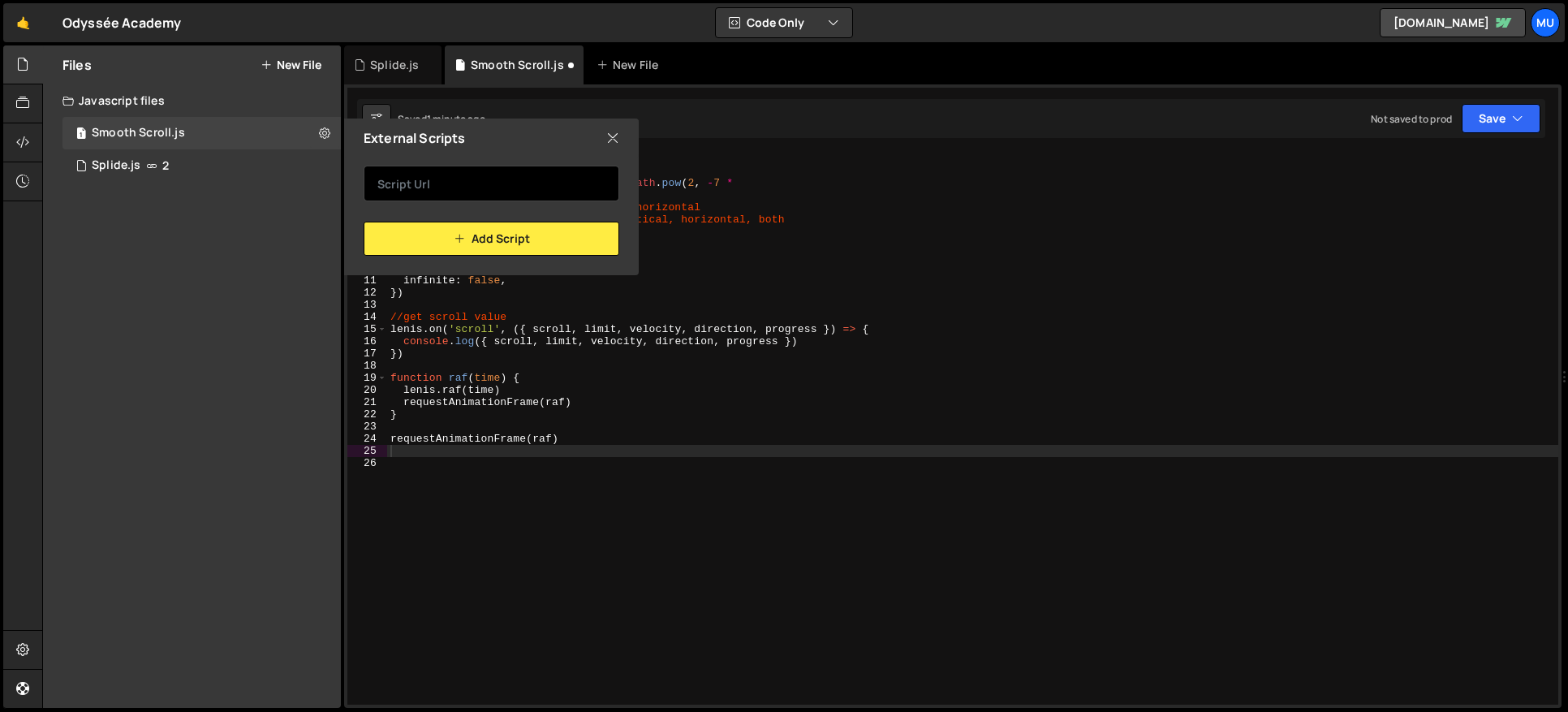
click at [478, 183] on input "text" at bounding box center [492, 183] width 256 height 36
paste input "[URL][DOMAIN_NAME][PERSON_NAME][PERSON_NAME]"
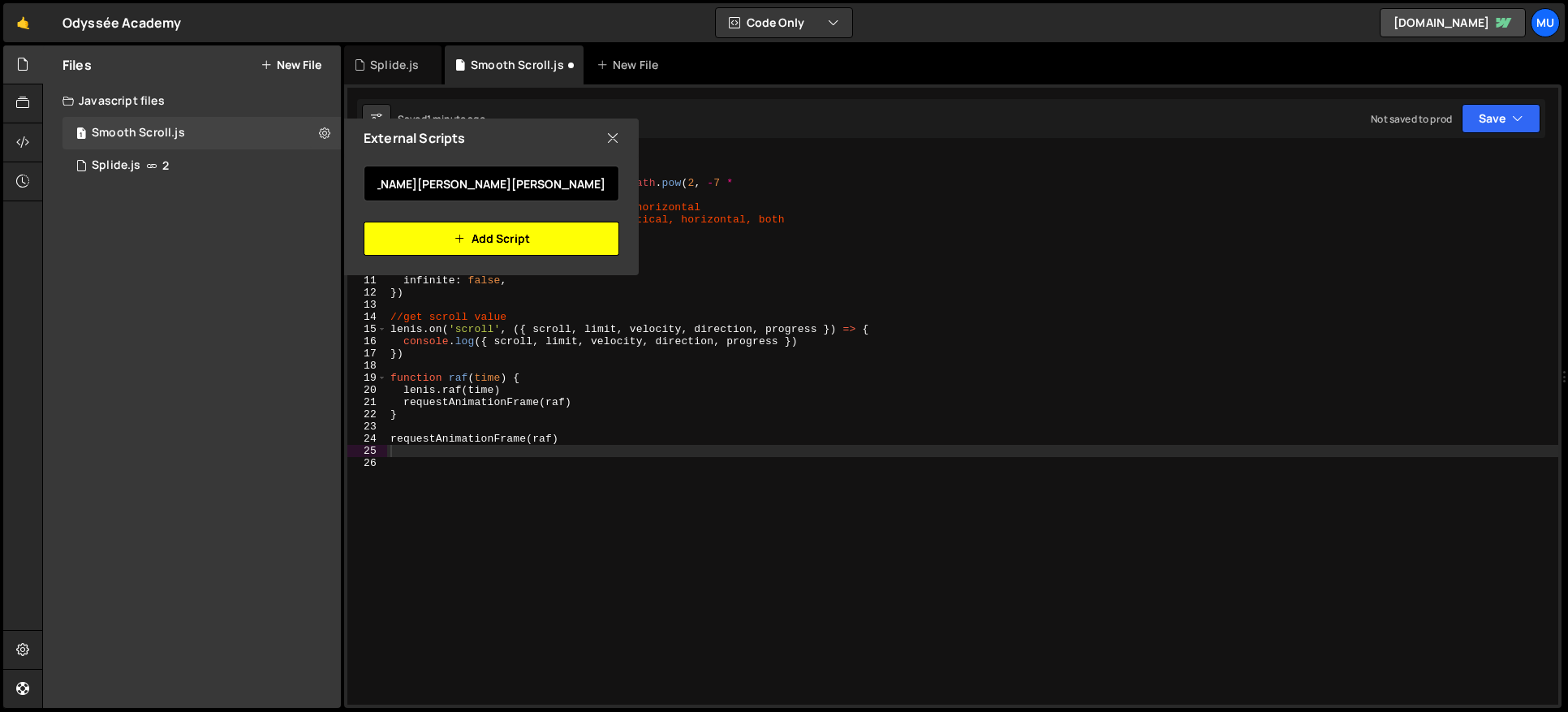
type input "https://cdn.jsdelivr.net/gh/studio-freight/lenis@0.2.28/bundled/lenis.js"
click at [437, 229] on button "Add Script" at bounding box center [492, 238] width 256 height 34
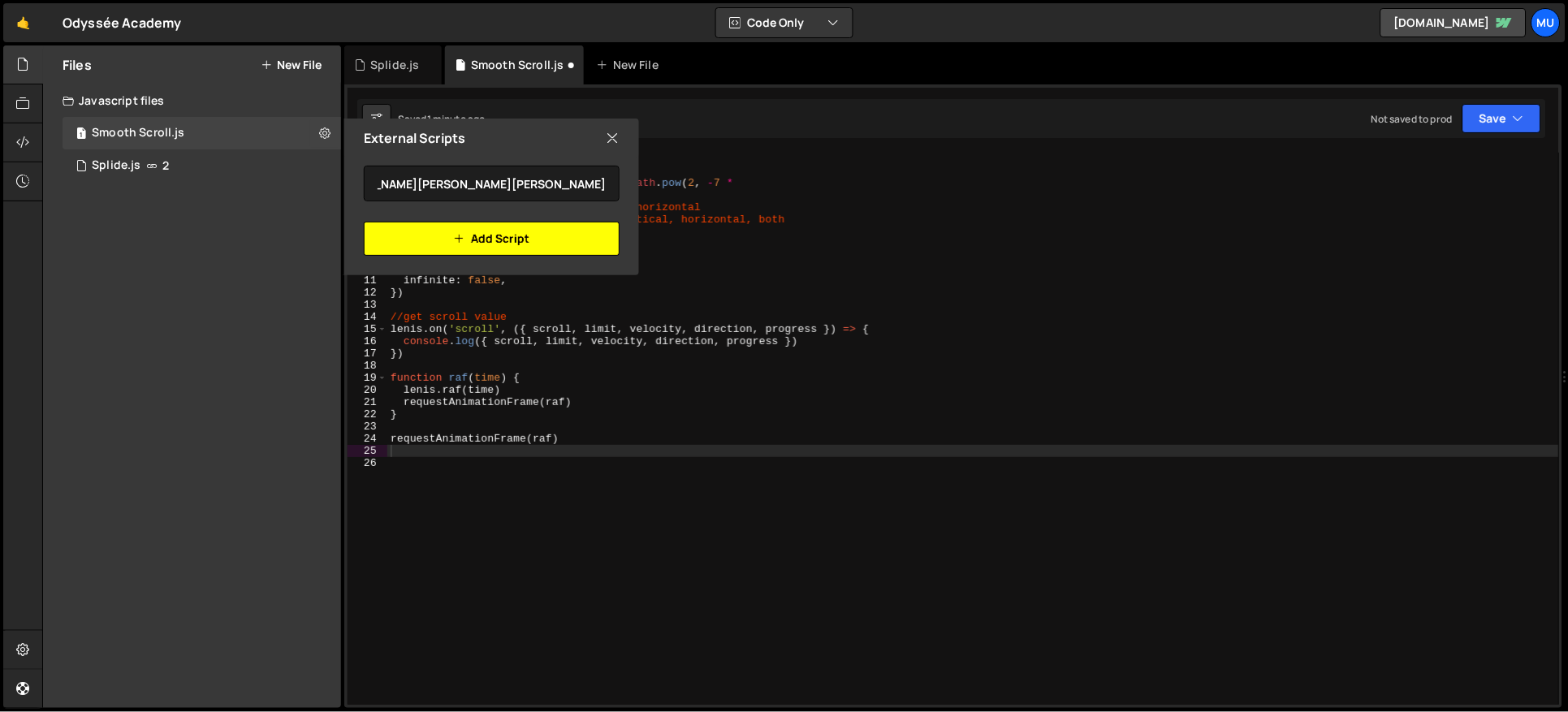
scroll to position [0, 0]
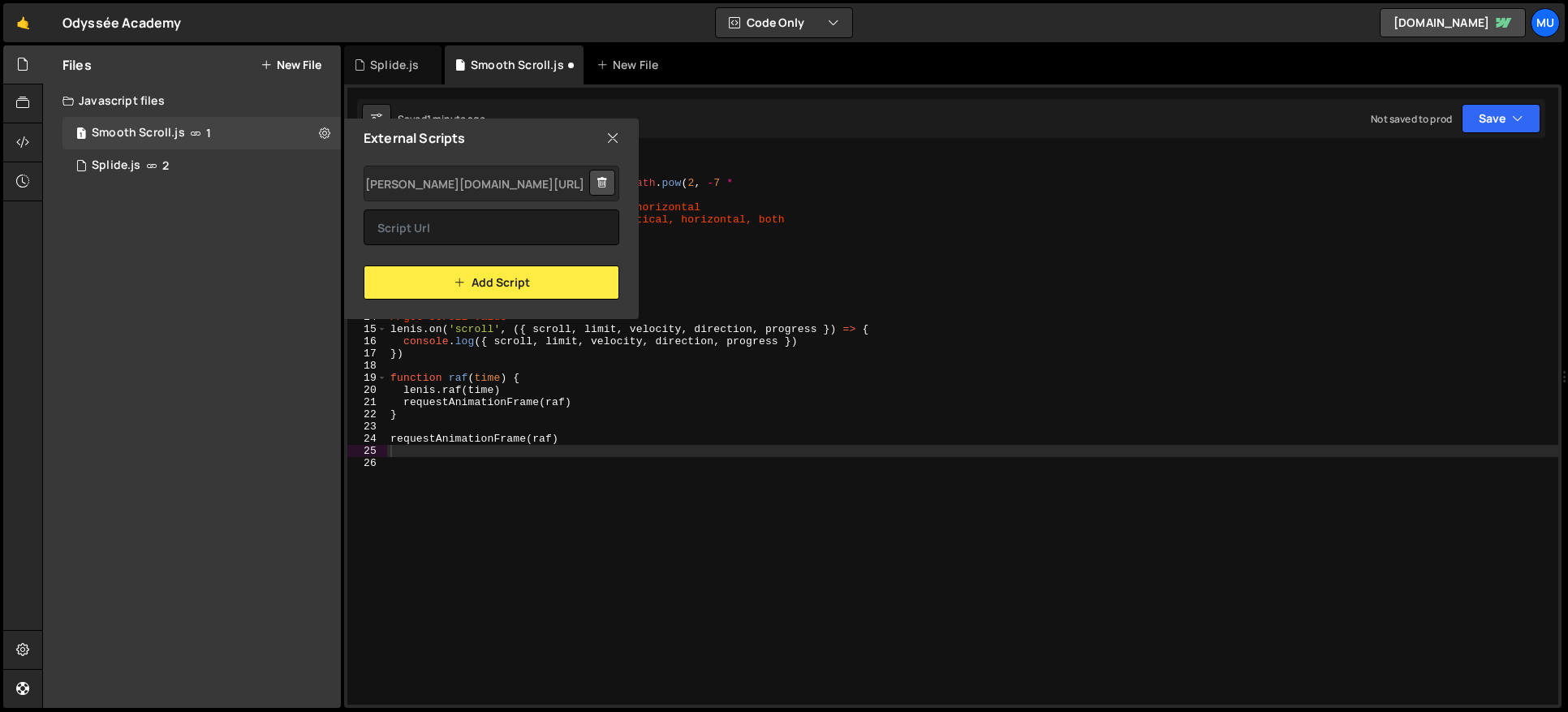
click at [603, 136] on div "External Scripts" at bounding box center [491, 138] width 294 height 39
click at [615, 136] on icon at bounding box center [613, 137] width 13 height 18
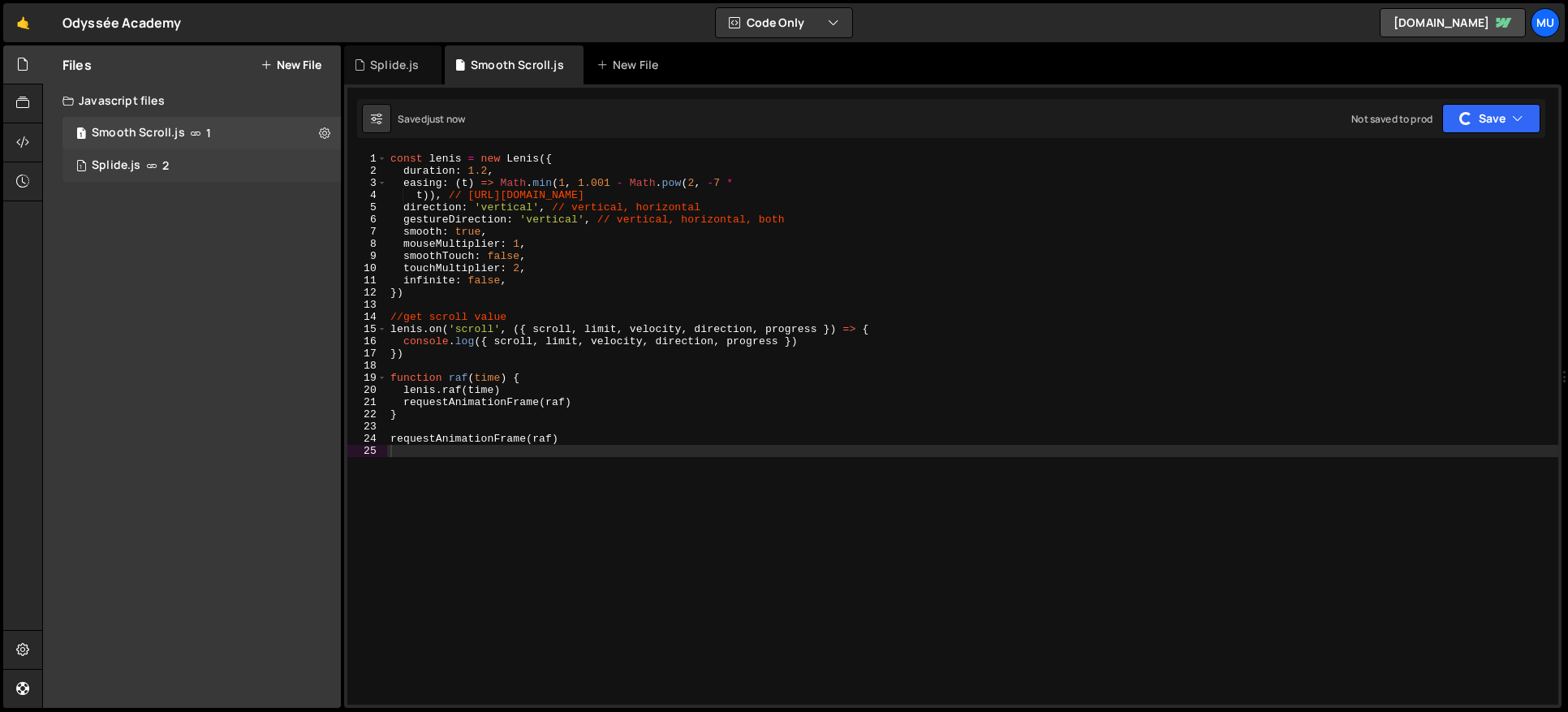
click at [115, 161] on div "Splide.js" at bounding box center [116, 165] width 49 height 14
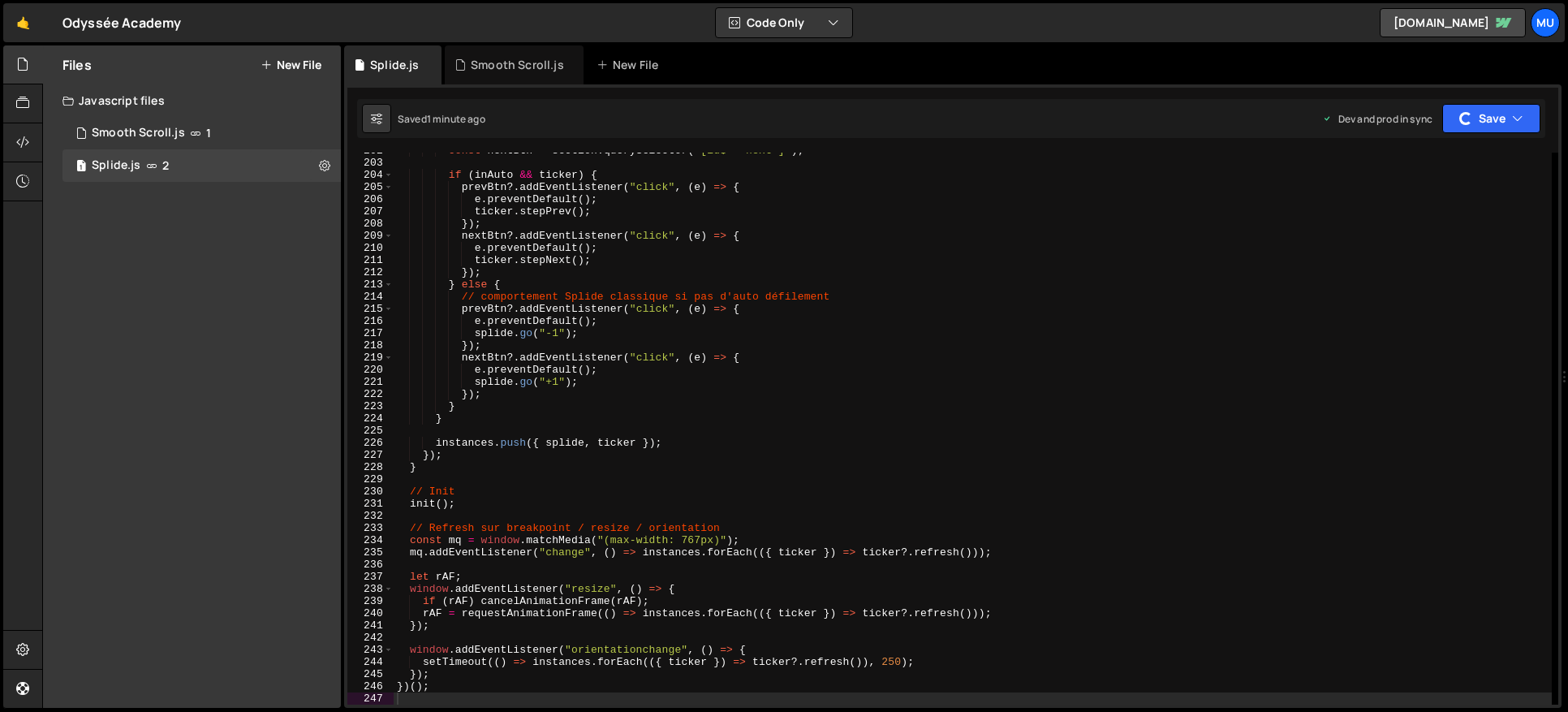
type textarea "});"
click at [597, 268] on div "const nextBtn = section . querySelector ( '[id$="-next"]' ) ; if ( inAuto && ti…" at bounding box center [973, 433] width 1158 height 576
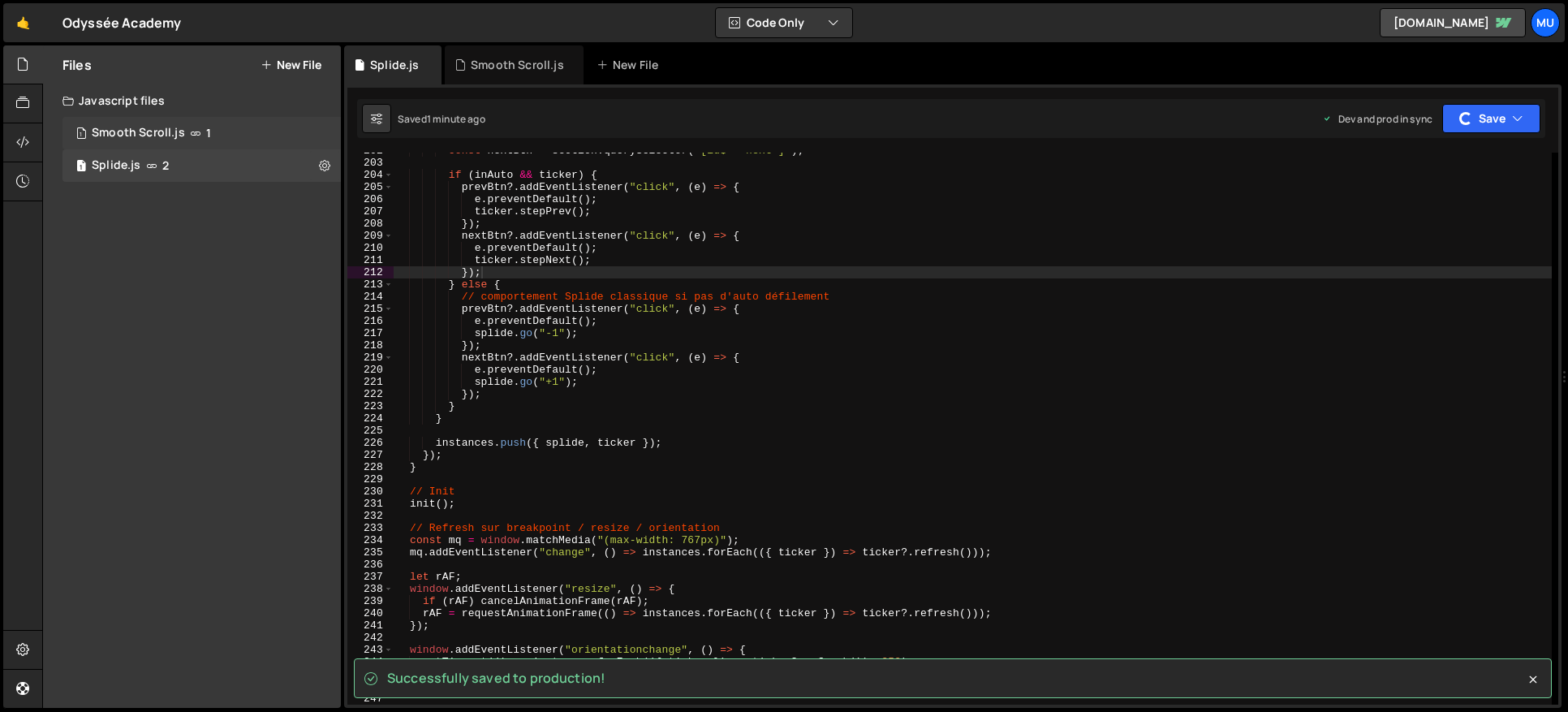
click at [169, 135] on div "Smooth Scroll.js" at bounding box center [139, 132] width 94 height 14
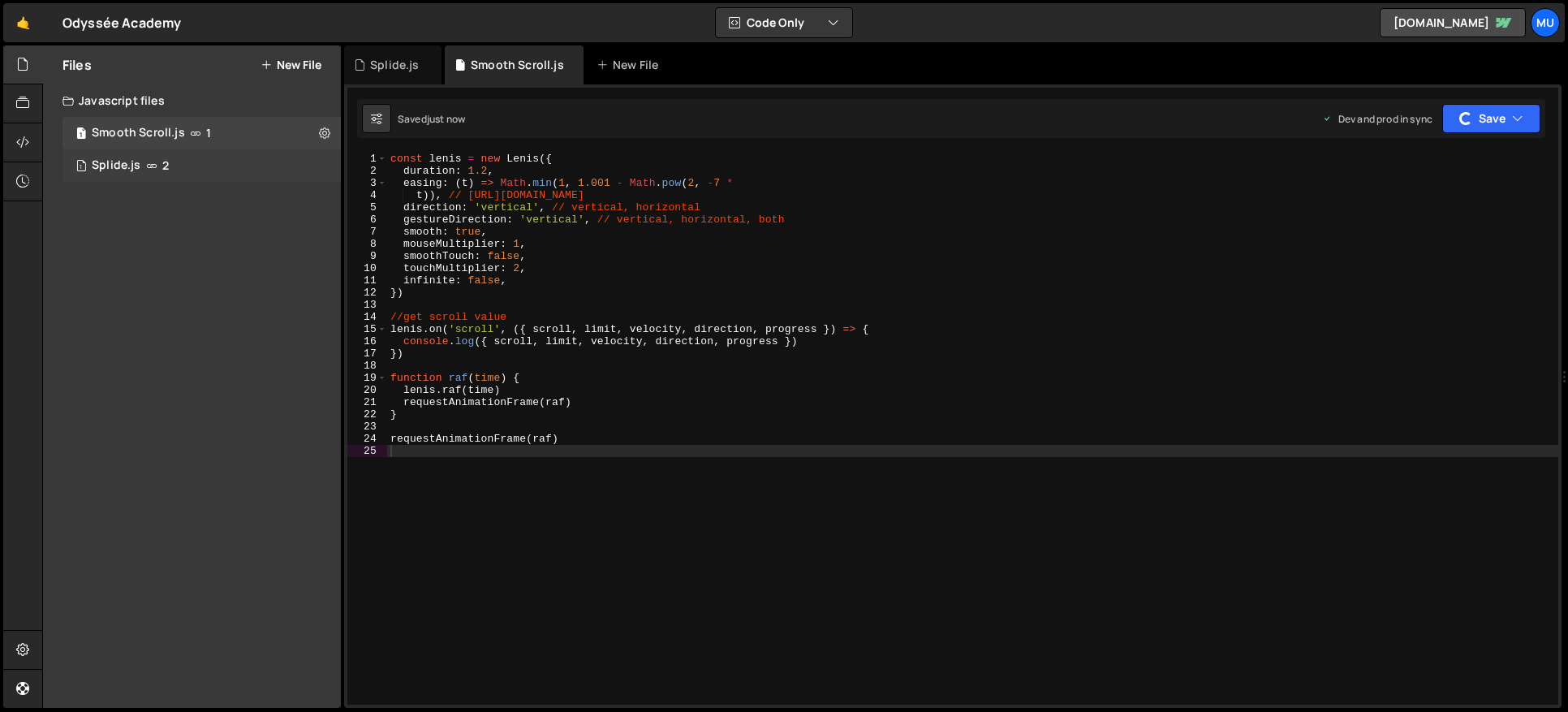
click at [176, 160] on div "1 Splide.js 2" at bounding box center [205, 166] width 284 height 33
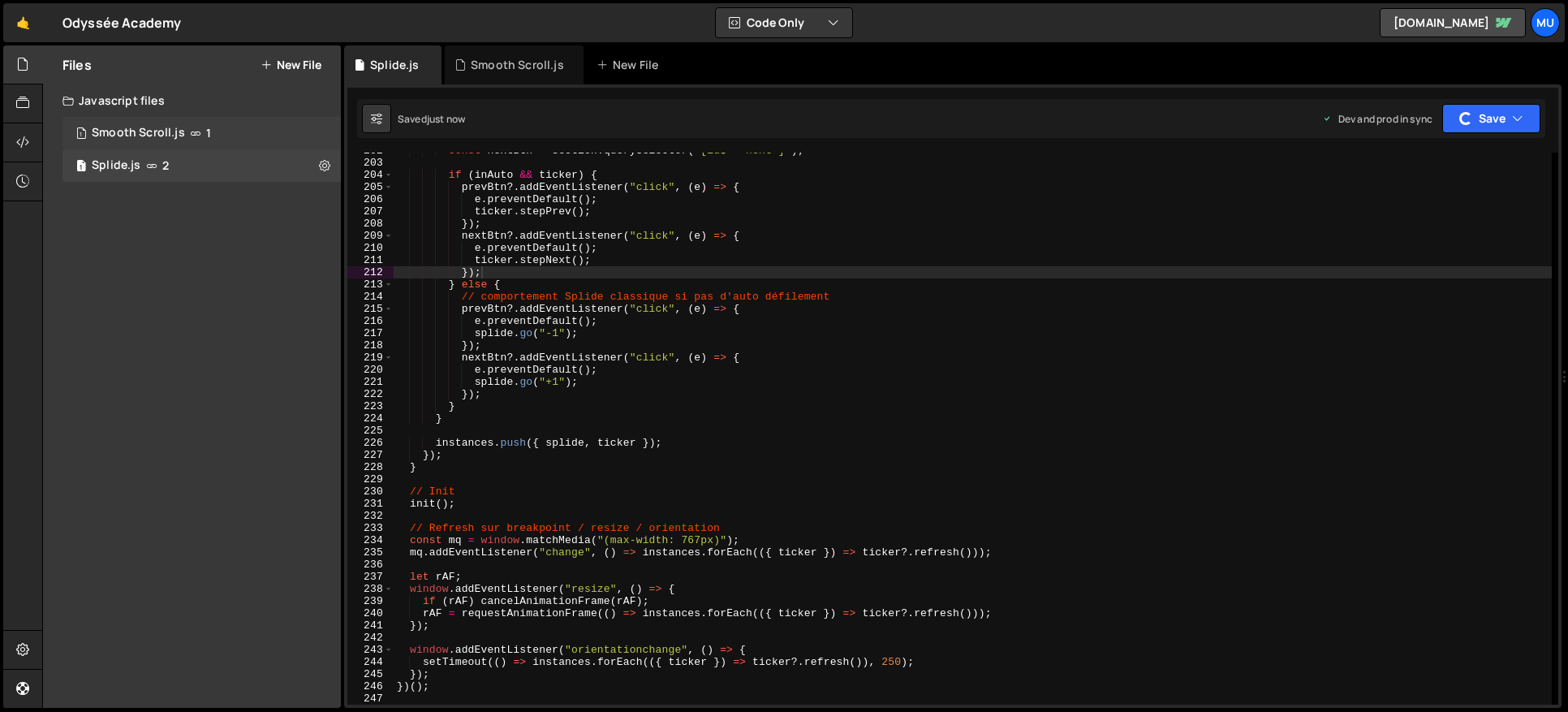
click at [206, 128] on span "1" at bounding box center [208, 133] width 5 height 13
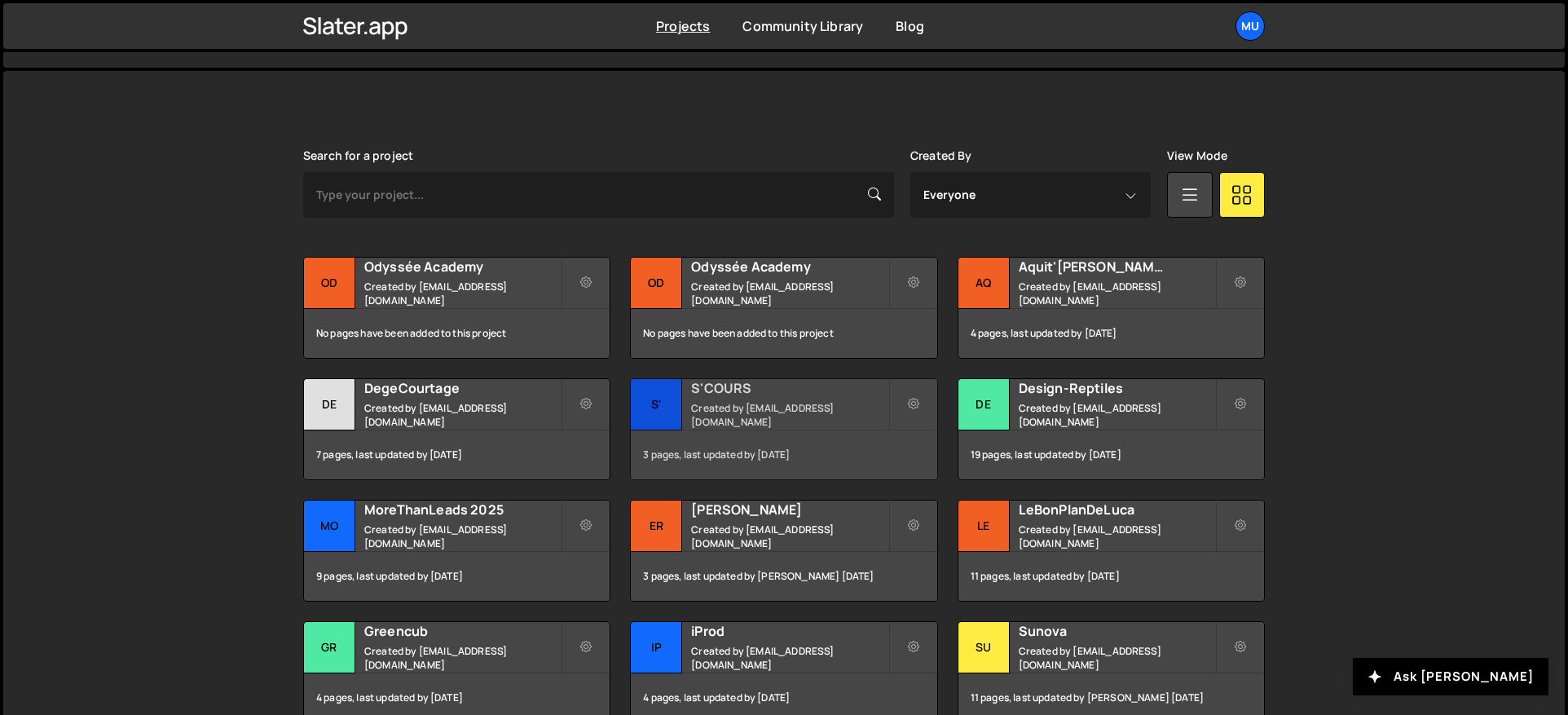
scroll to position [538, 0]
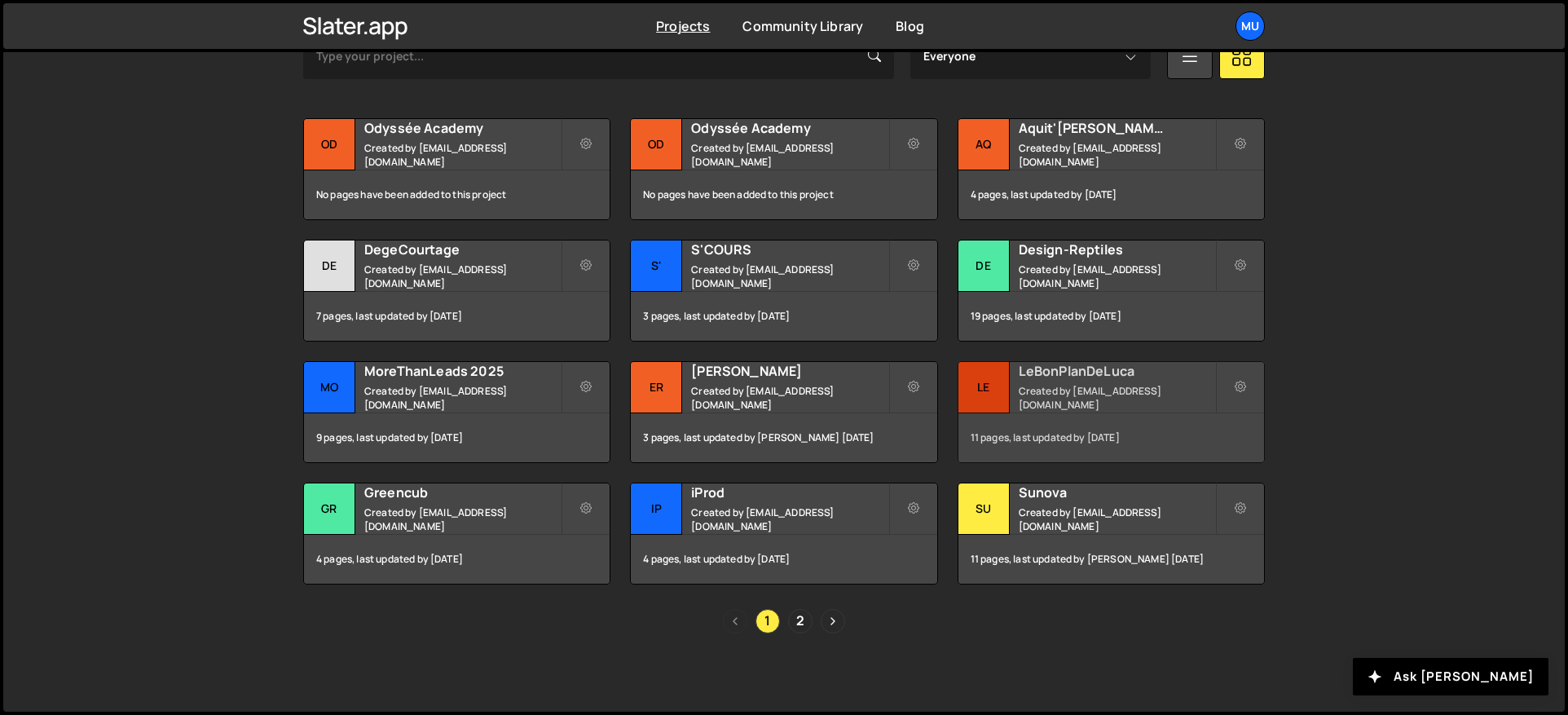
click at [1035, 386] on div "LeBonPlanDeLuca Created by muratdesigns1@gmail.com" at bounding box center [1111, 387] width 306 height 50
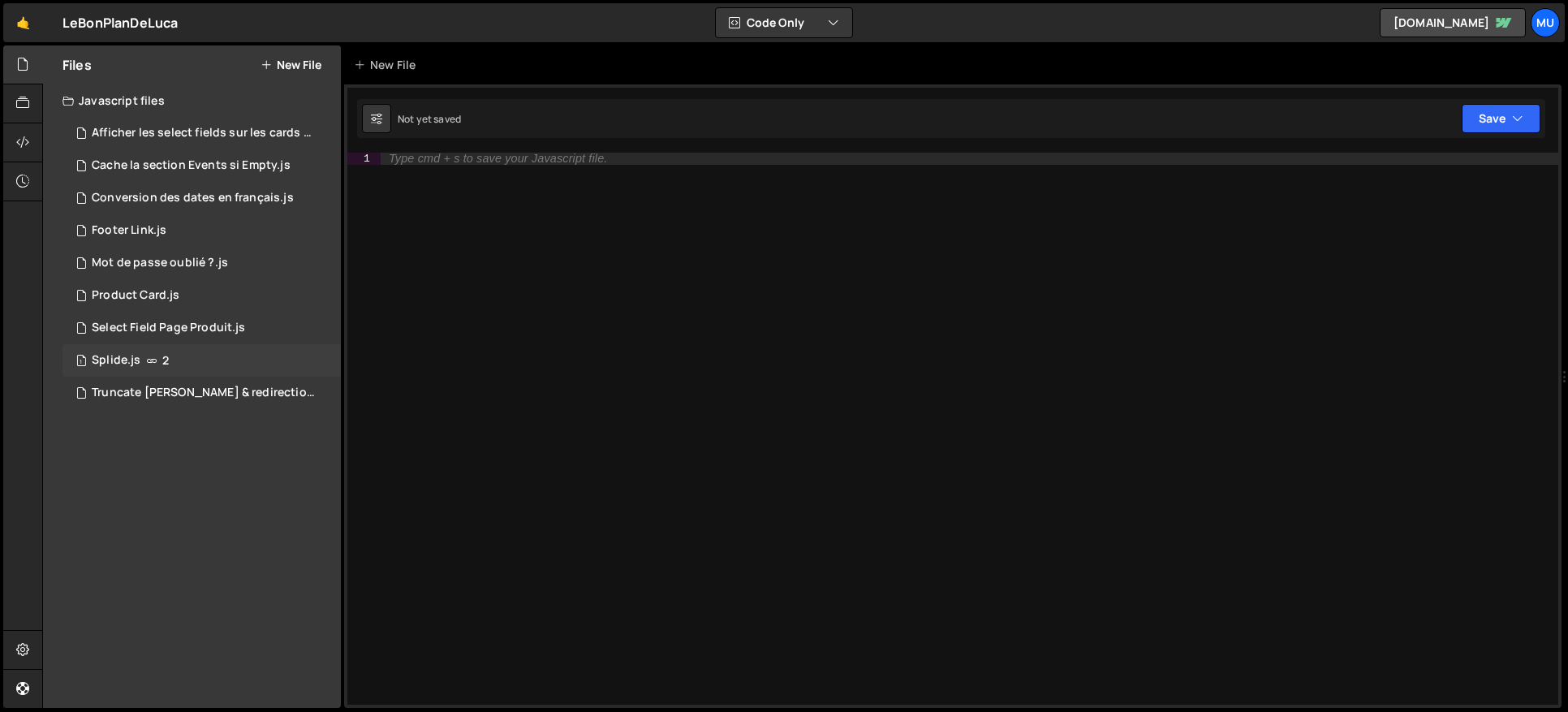
click at [307, 360] on div "1 Splide.js 2" at bounding box center [202, 360] width 278 height 33
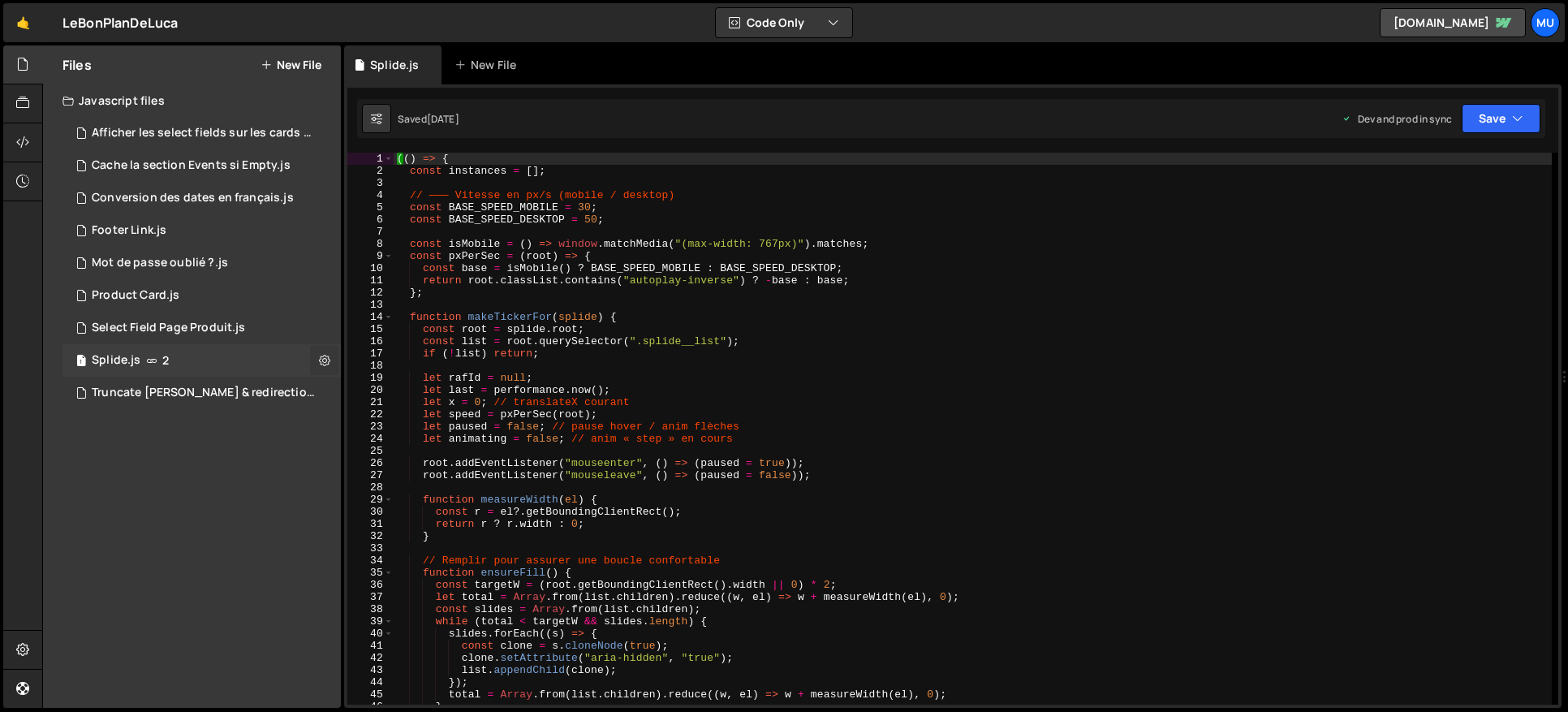
click at [321, 361] on icon at bounding box center [324, 360] width 12 height 15
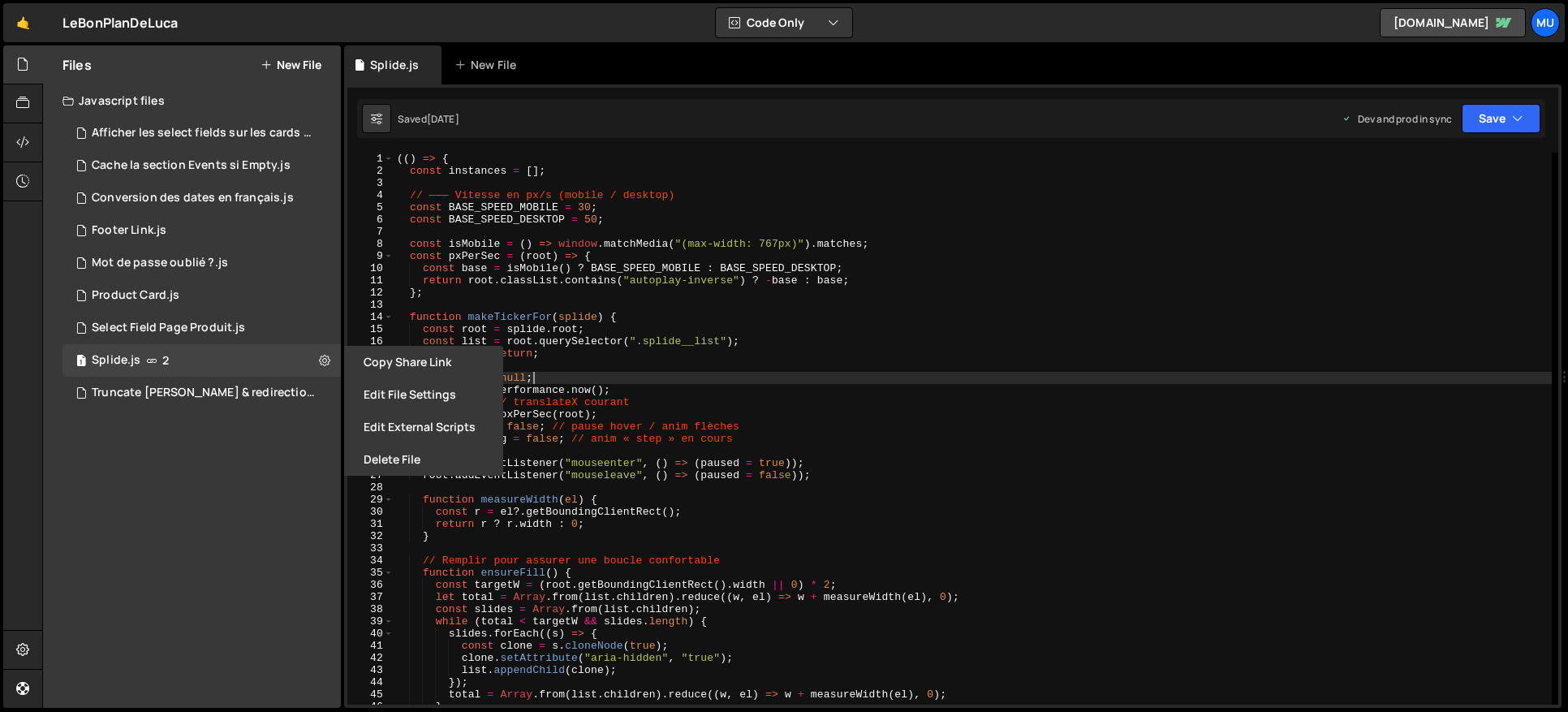
click at [651, 379] on div "(( ) => { const instances = [ ] ; // ——— Vitesse en px/s (mobile / desktop) con…" at bounding box center [973, 440] width 1158 height 576
click at [693, 356] on div "(( ) => { const instances = [ ] ; // ——— Vitesse en px/s (mobile / desktop) con…" at bounding box center [973, 440] width 1158 height 576
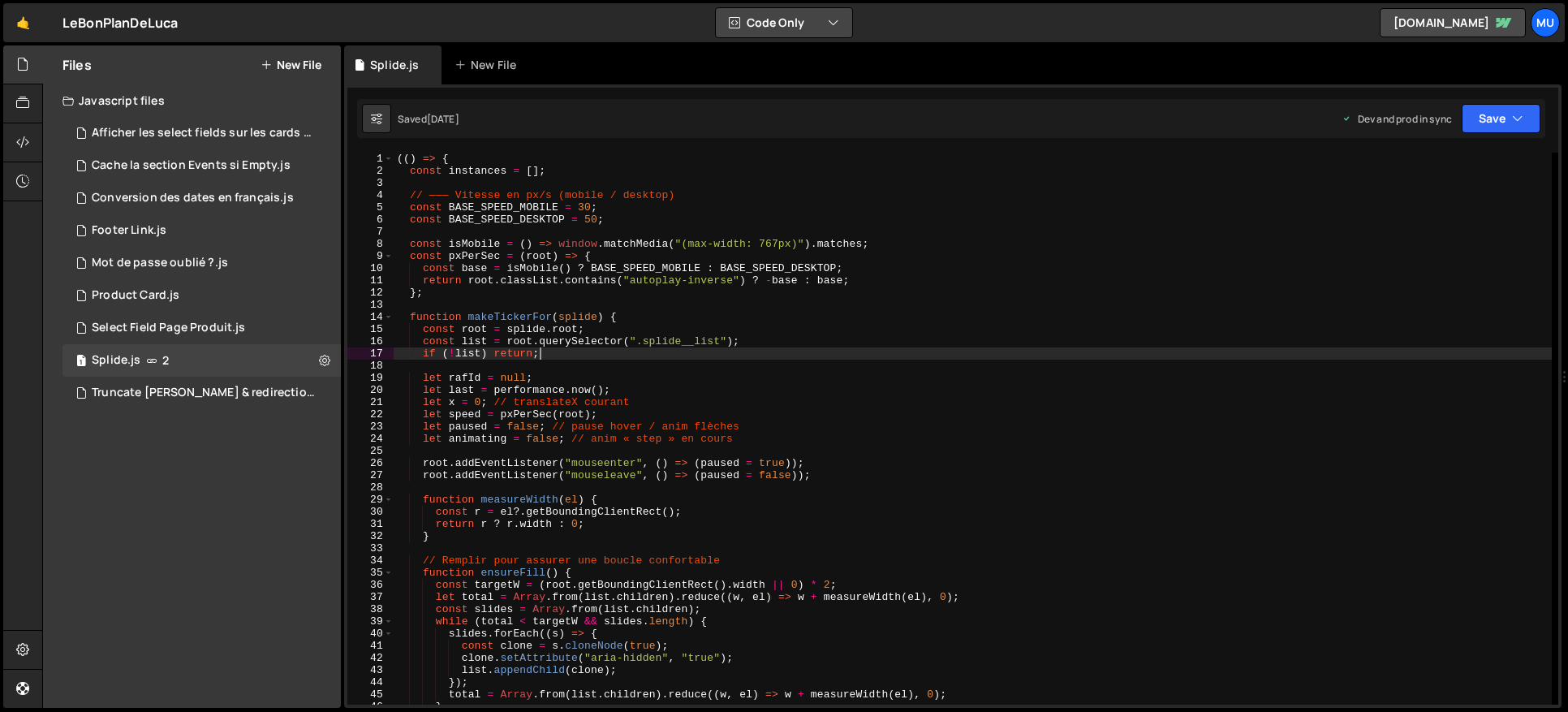
type textarea "})();"
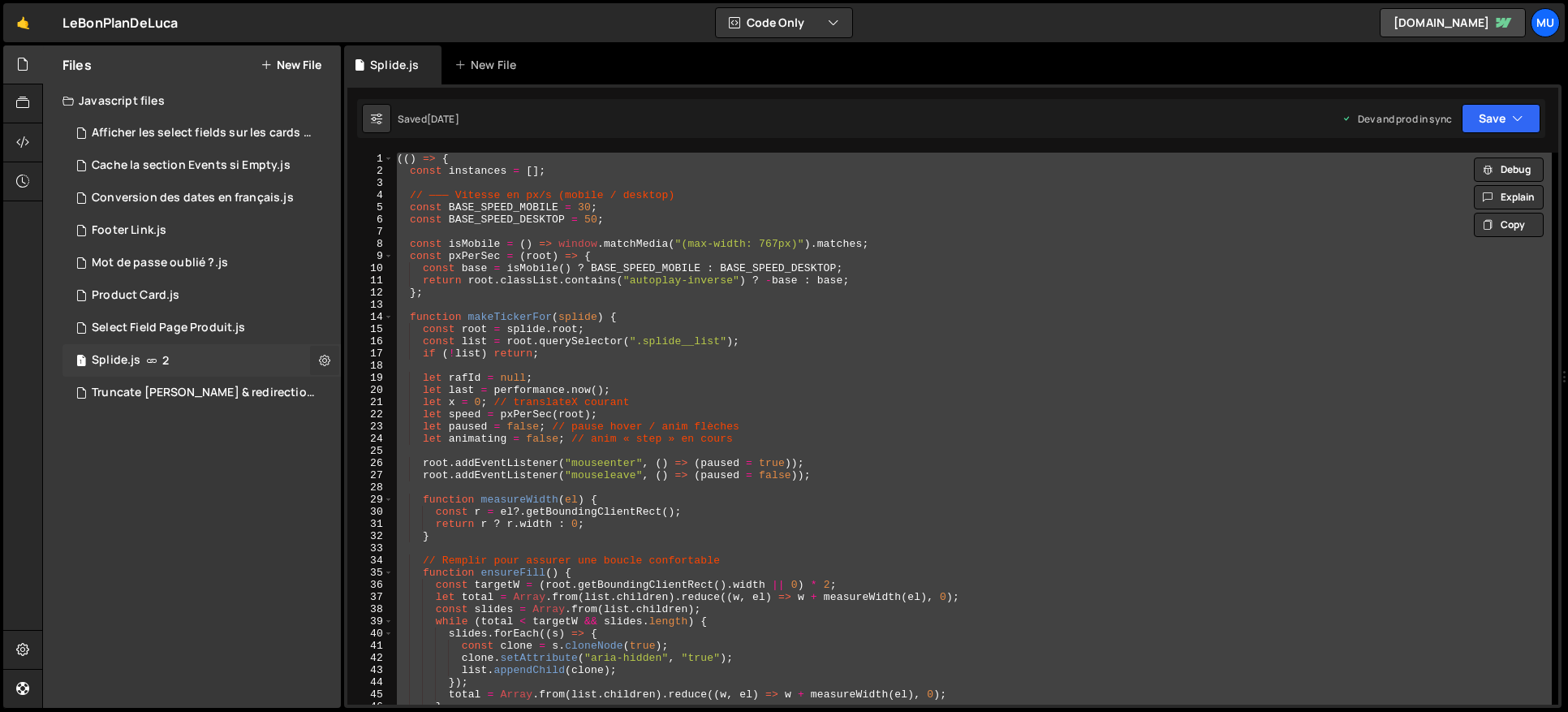
click at [314, 357] on button at bounding box center [324, 360] width 29 height 29
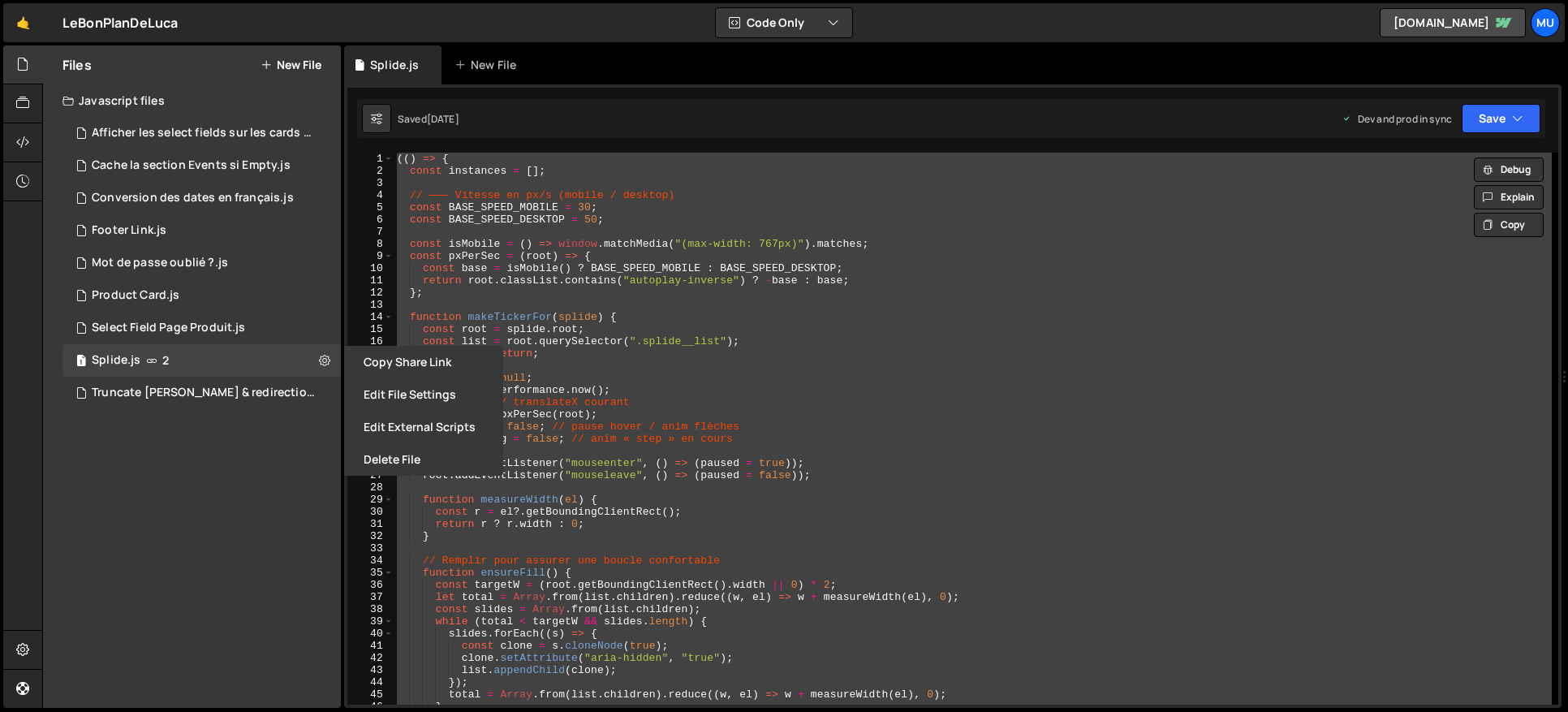
drag, startPoint x: 413, startPoint y: 423, endPoint x: 421, endPoint y: 388, distance: 35.9
click at [413, 424] on button "Edit External Scripts" at bounding box center [423, 427] width 159 height 33
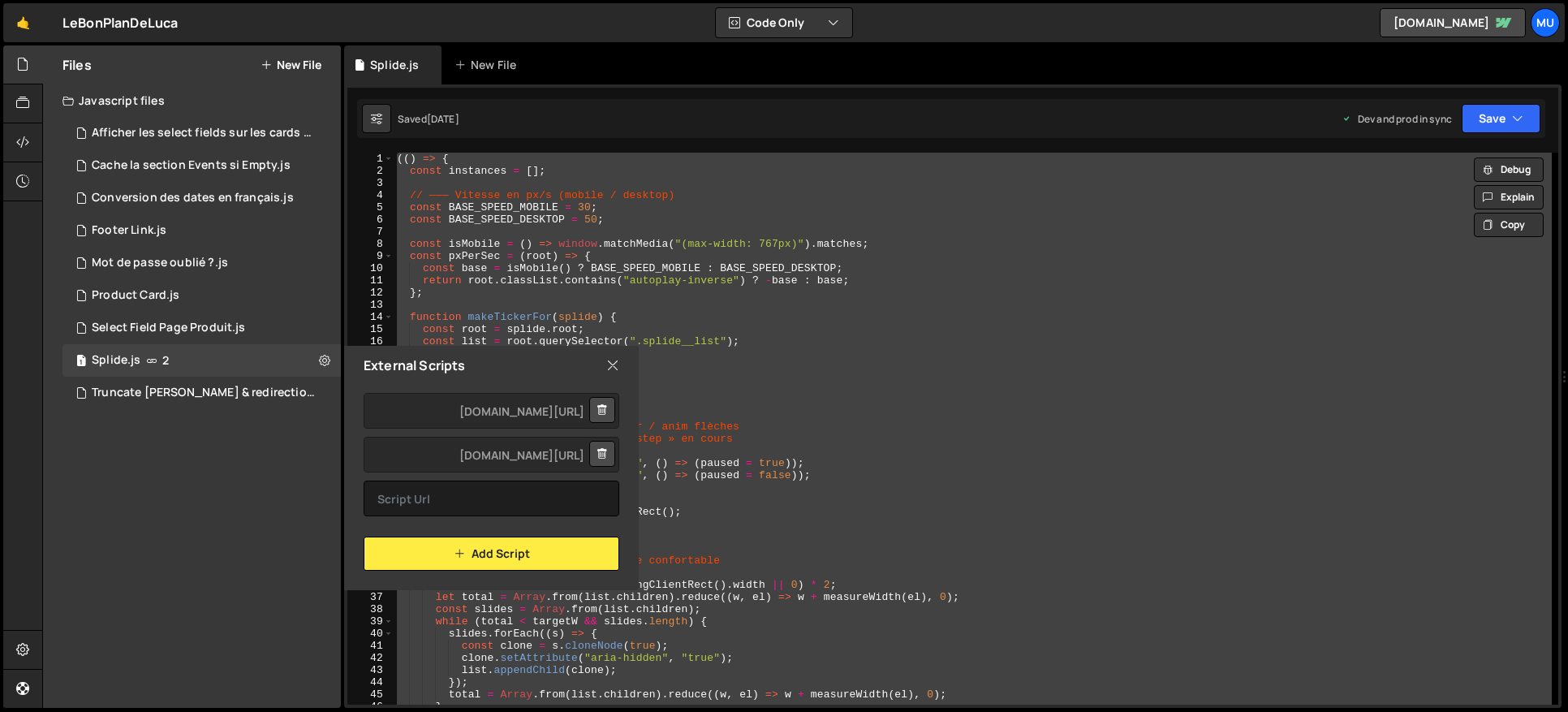
click at [610, 368] on icon at bounding box center [613, 365] width 13 height 18
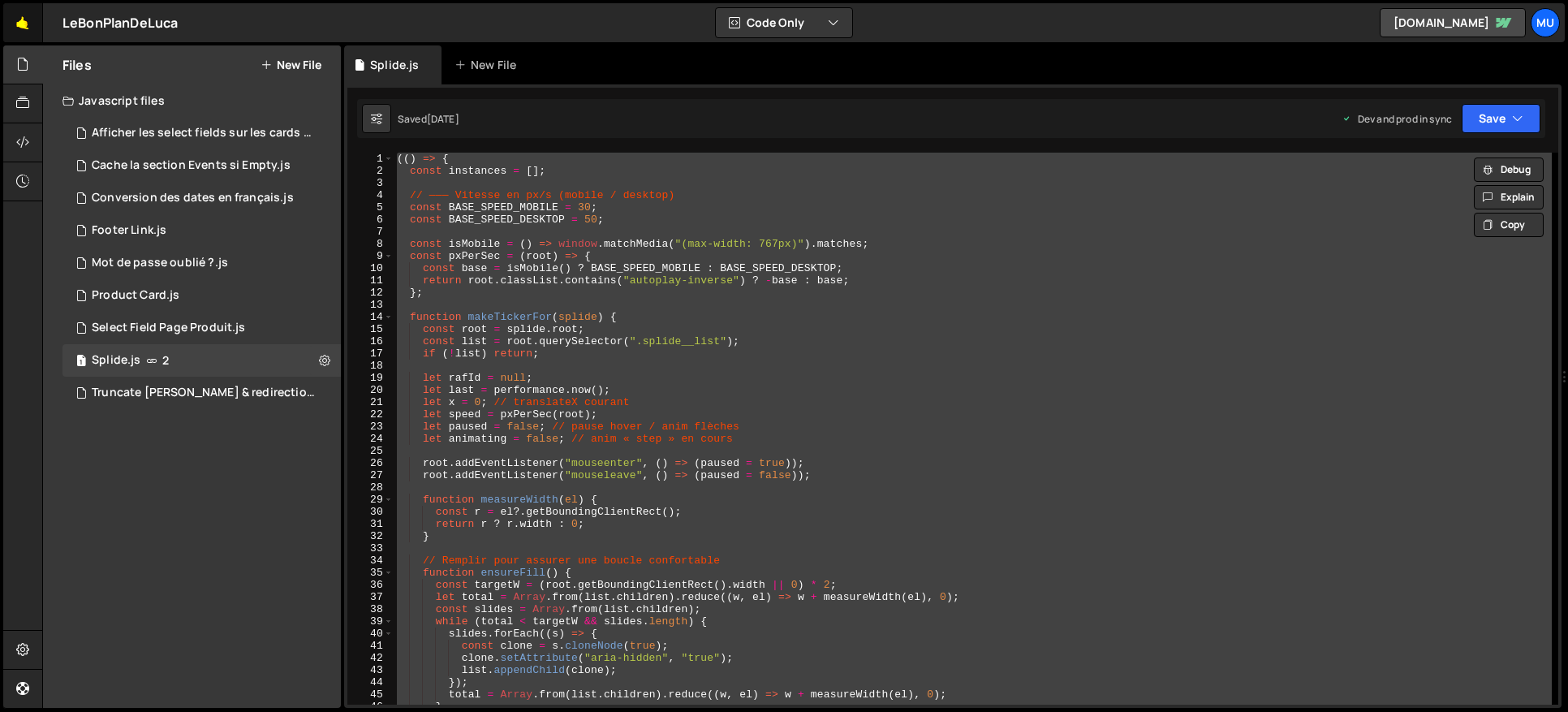
click at [21, 28] on link "🤙" at bounding box center [23, 23] width 40 height 39
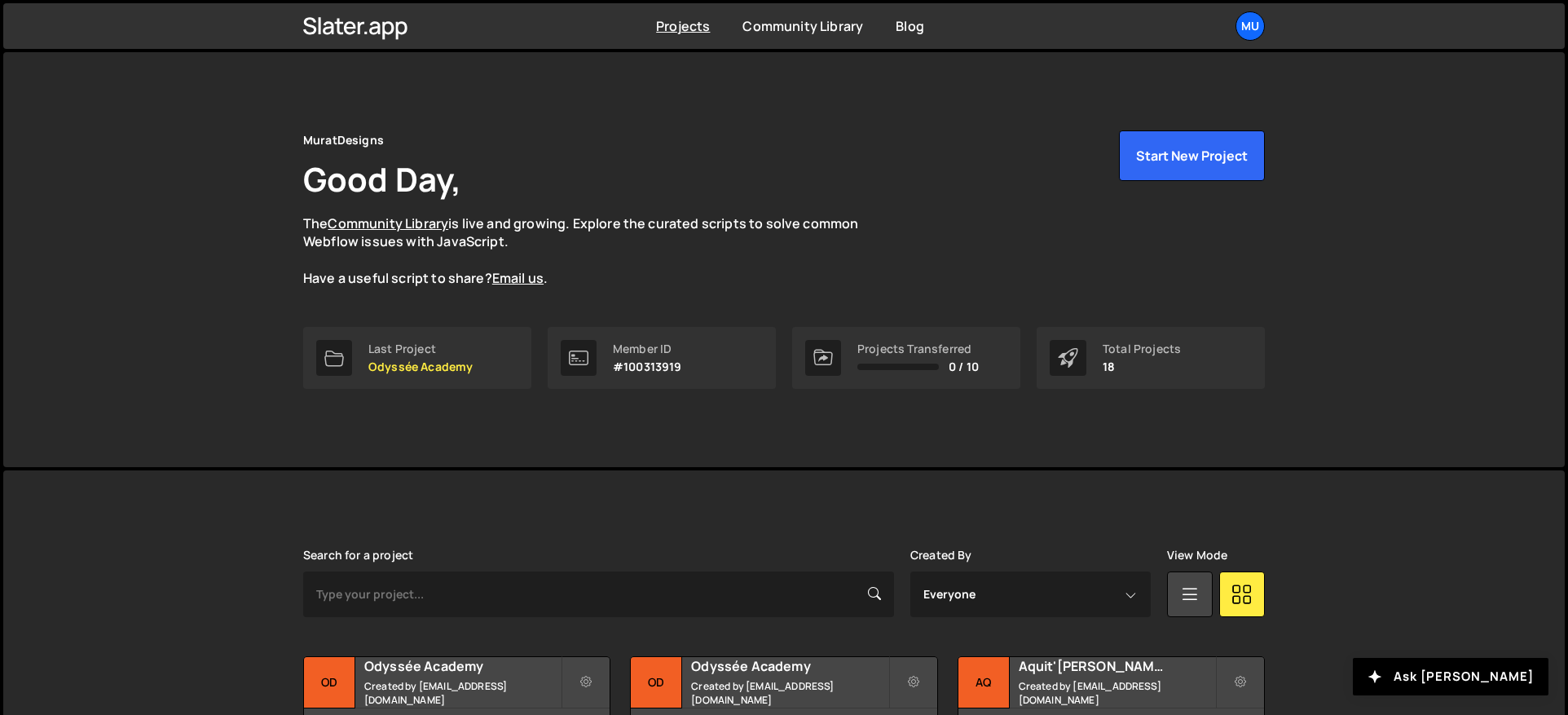
scroll to position [401, 0]
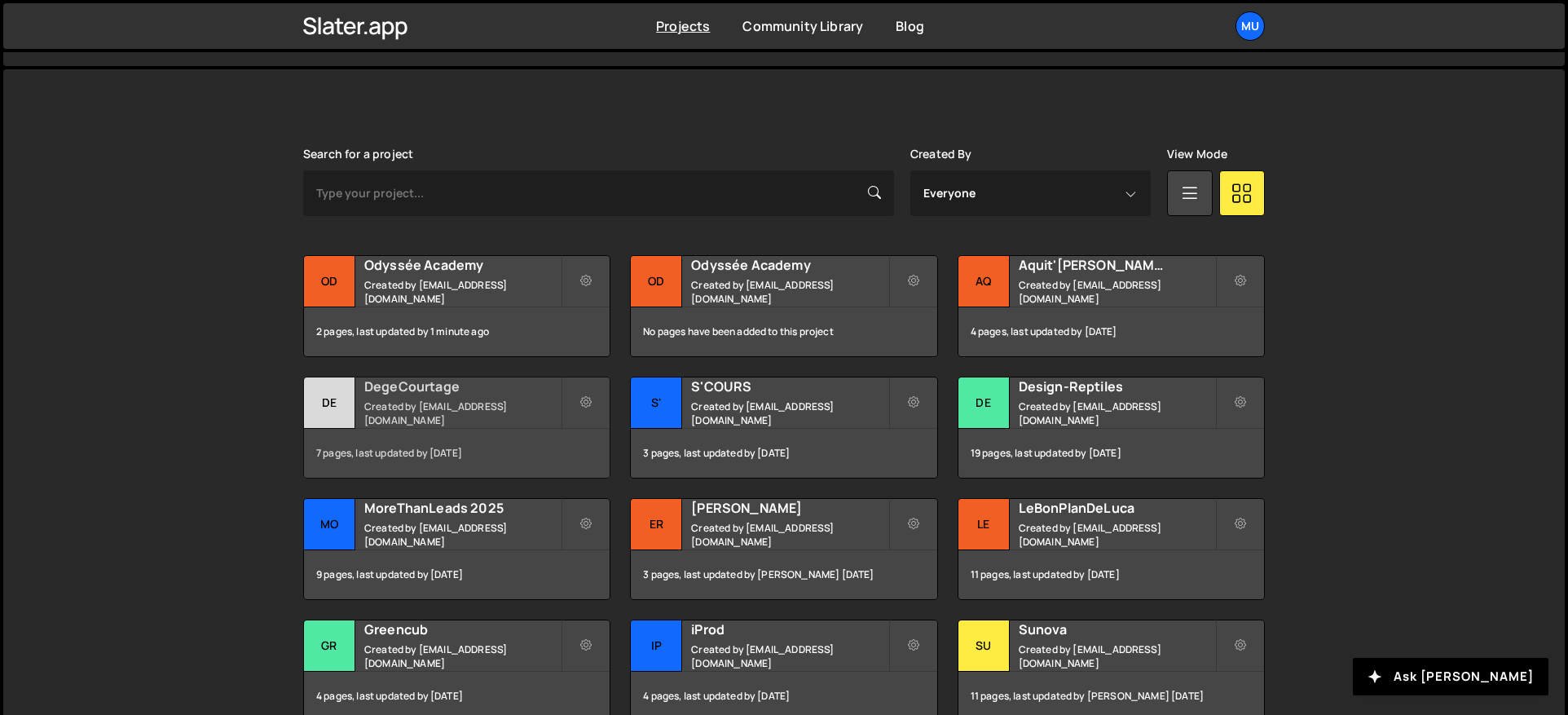
click at [435, 396] on h2 "DegeCourtage" at bounding box center [463, 386] width 197 height 18
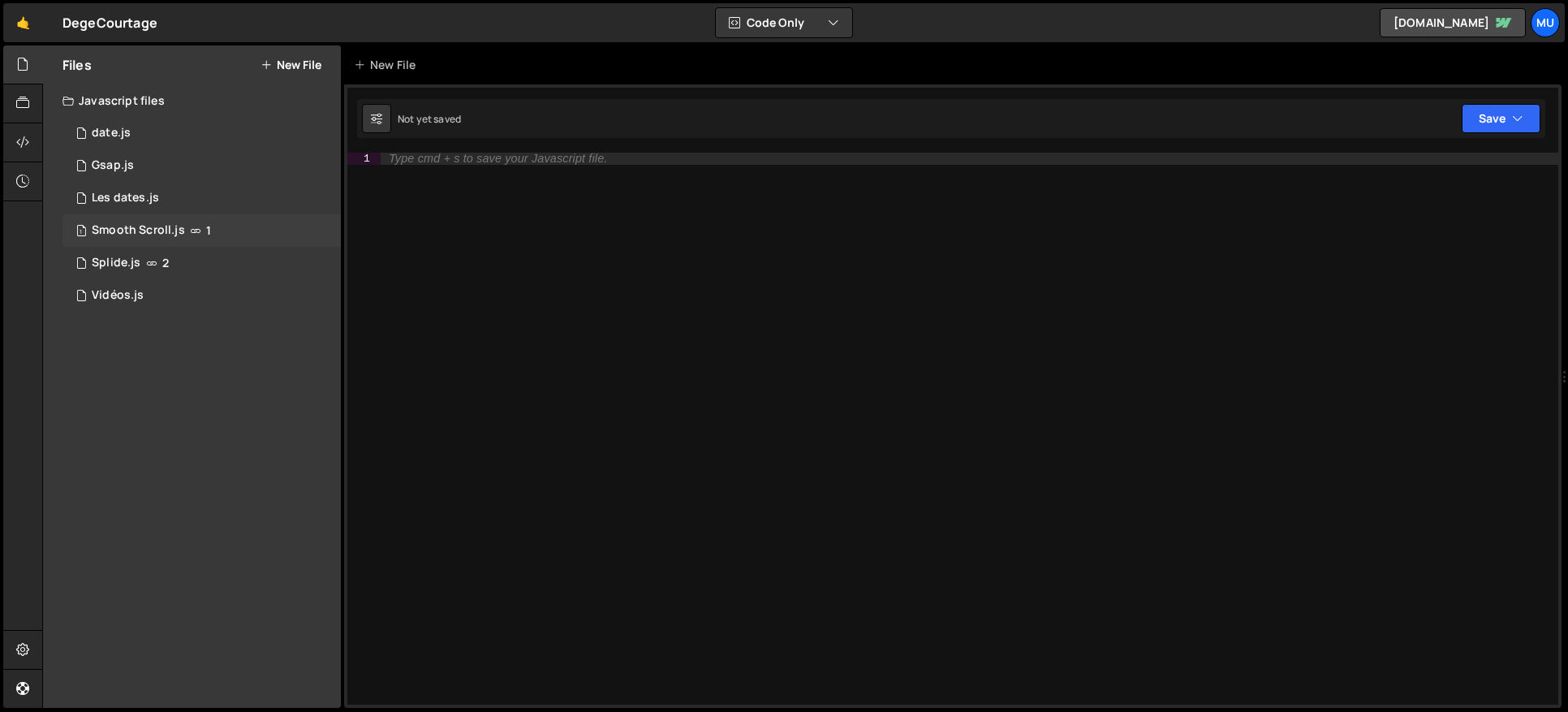
click at [312, 223] on div "1 Smooth Scroll.js 1" at bounding box center [202, 230] width 278 height 33
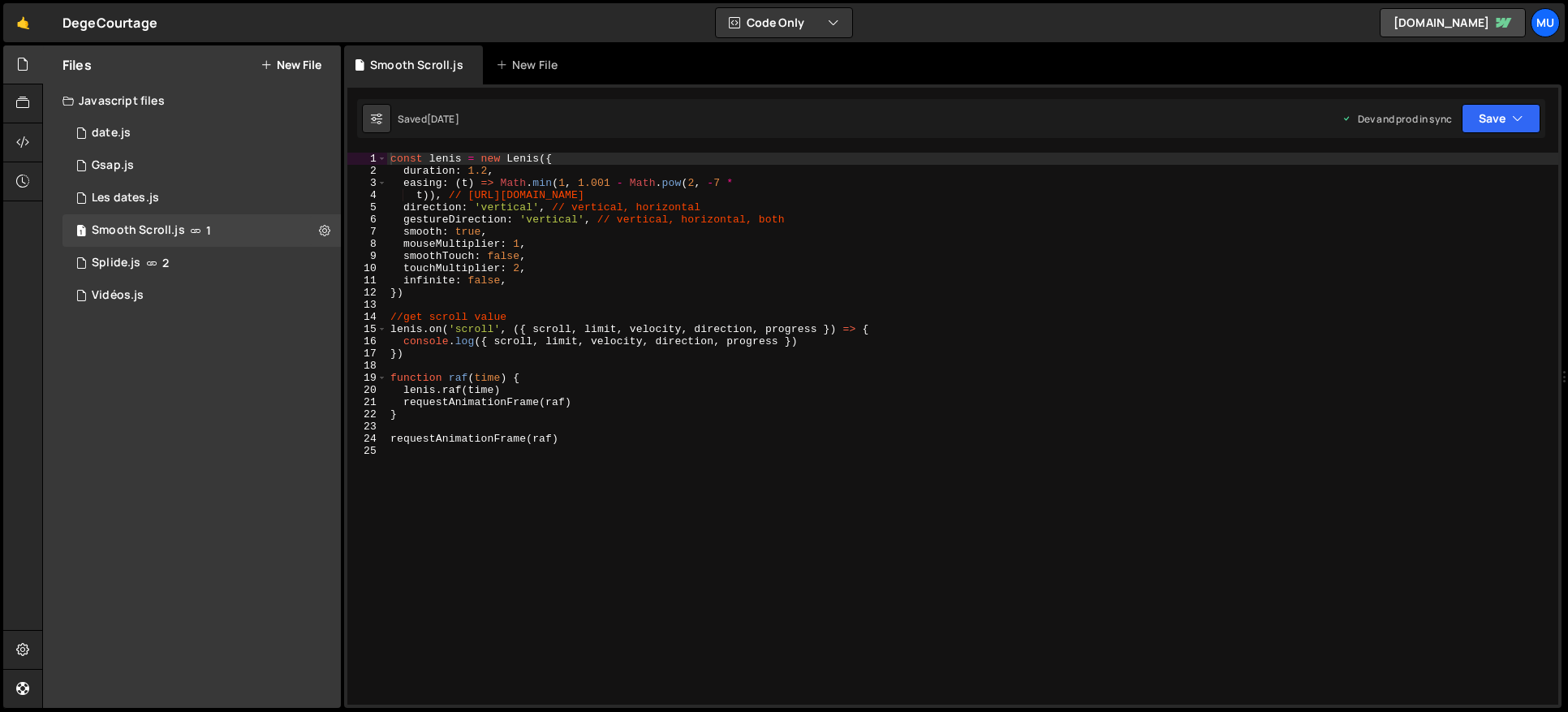
click at [483, 240] on div "const lenis = new Lenis ({ duration : 1.2 , easing : ( t ) => Math . min ( 1 , …" at bounding box center [973, 440] width 1171 height 576
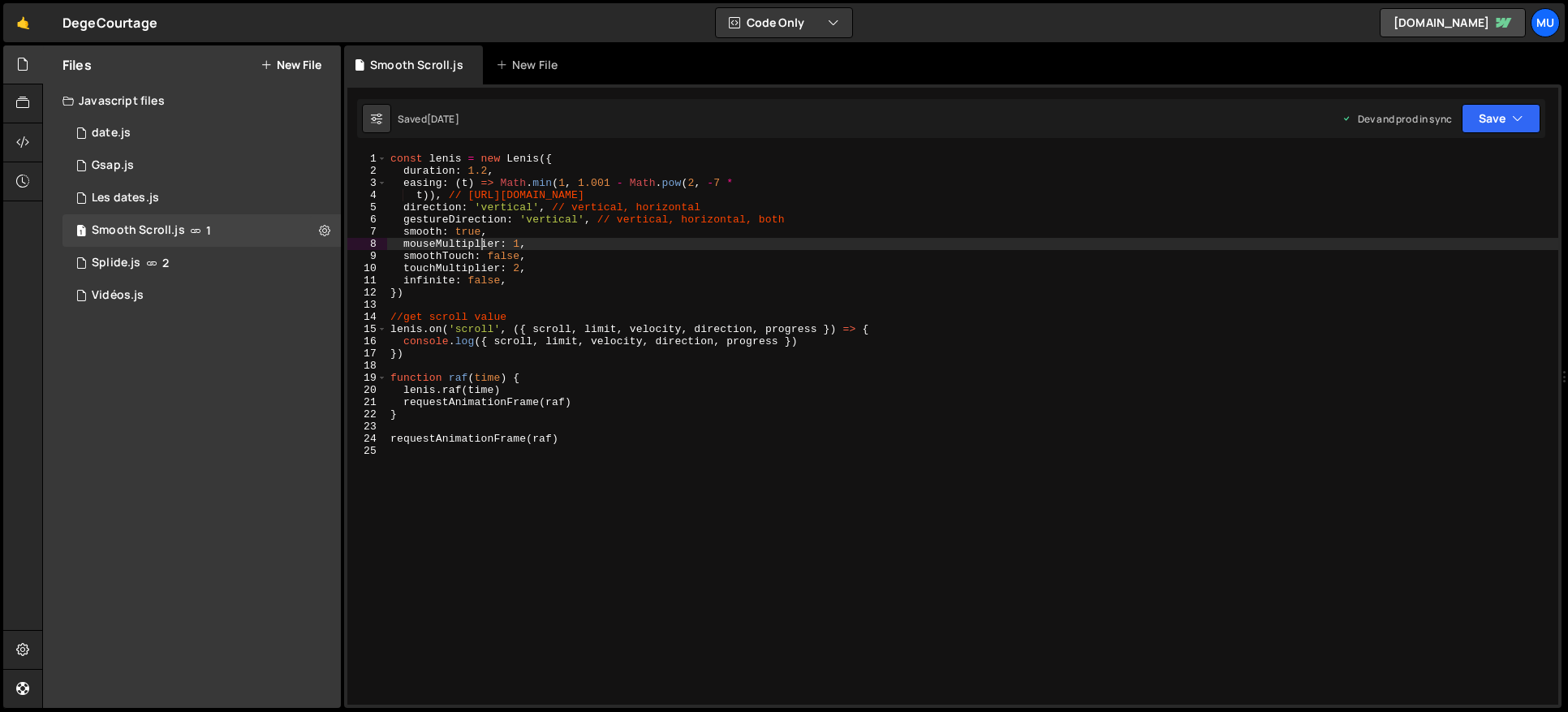
type textarea "requestAnimationFrame(raf)"
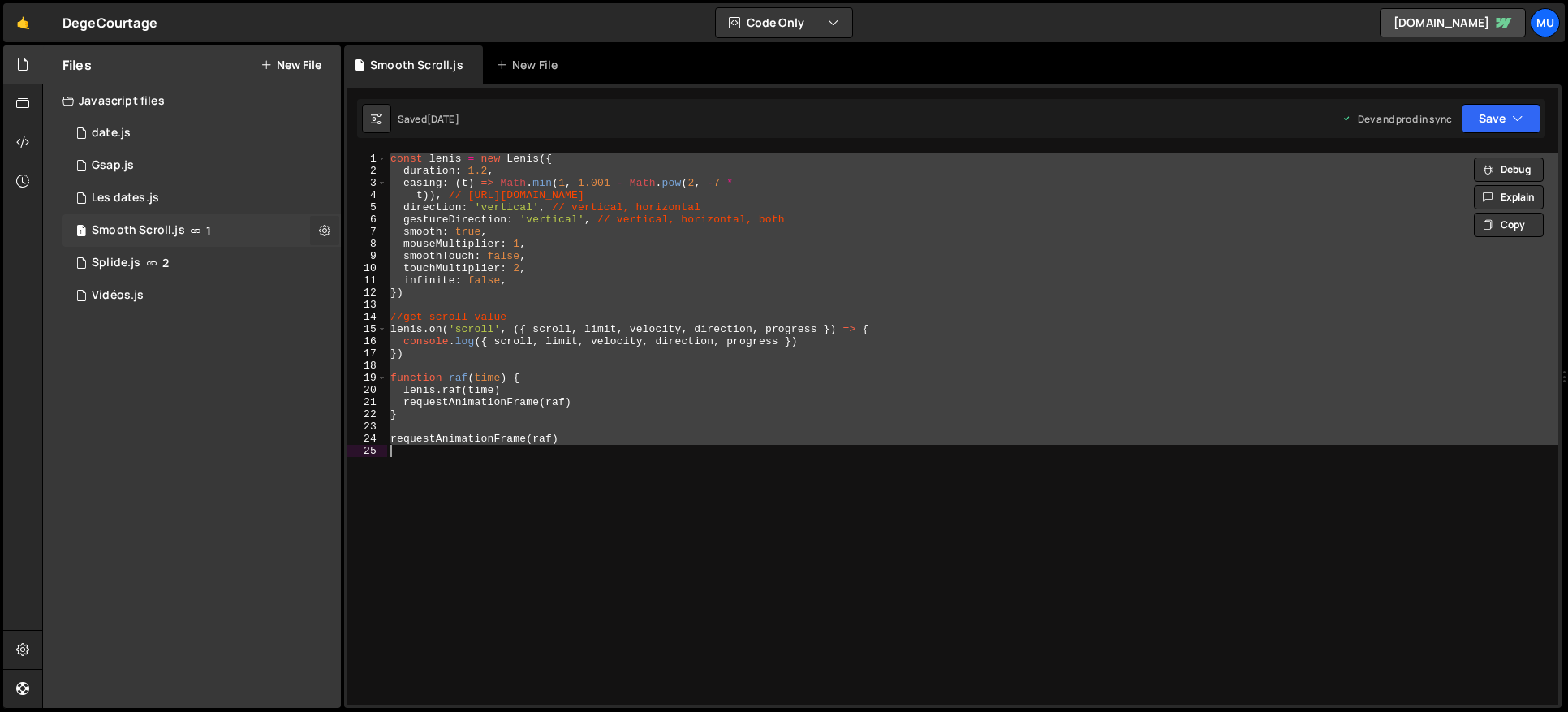
click at [317, 226] on button at bounding box center [324, 230] width 29 height 29
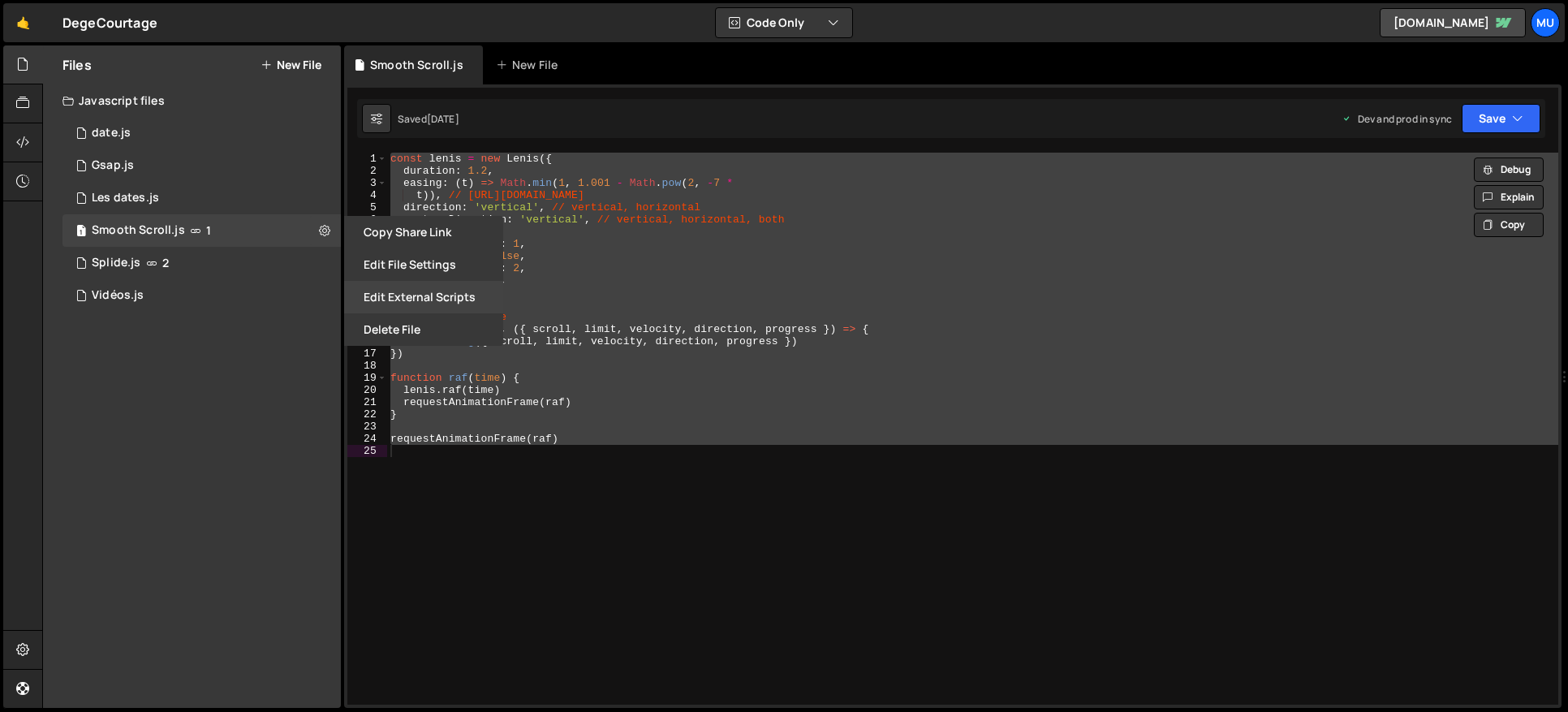
click at [394, 295] on button "Edit External Scripts" at bounding box center [423, 297] width 159 height 33
